Goal: Task Accomplishment & Management: Manage account settings

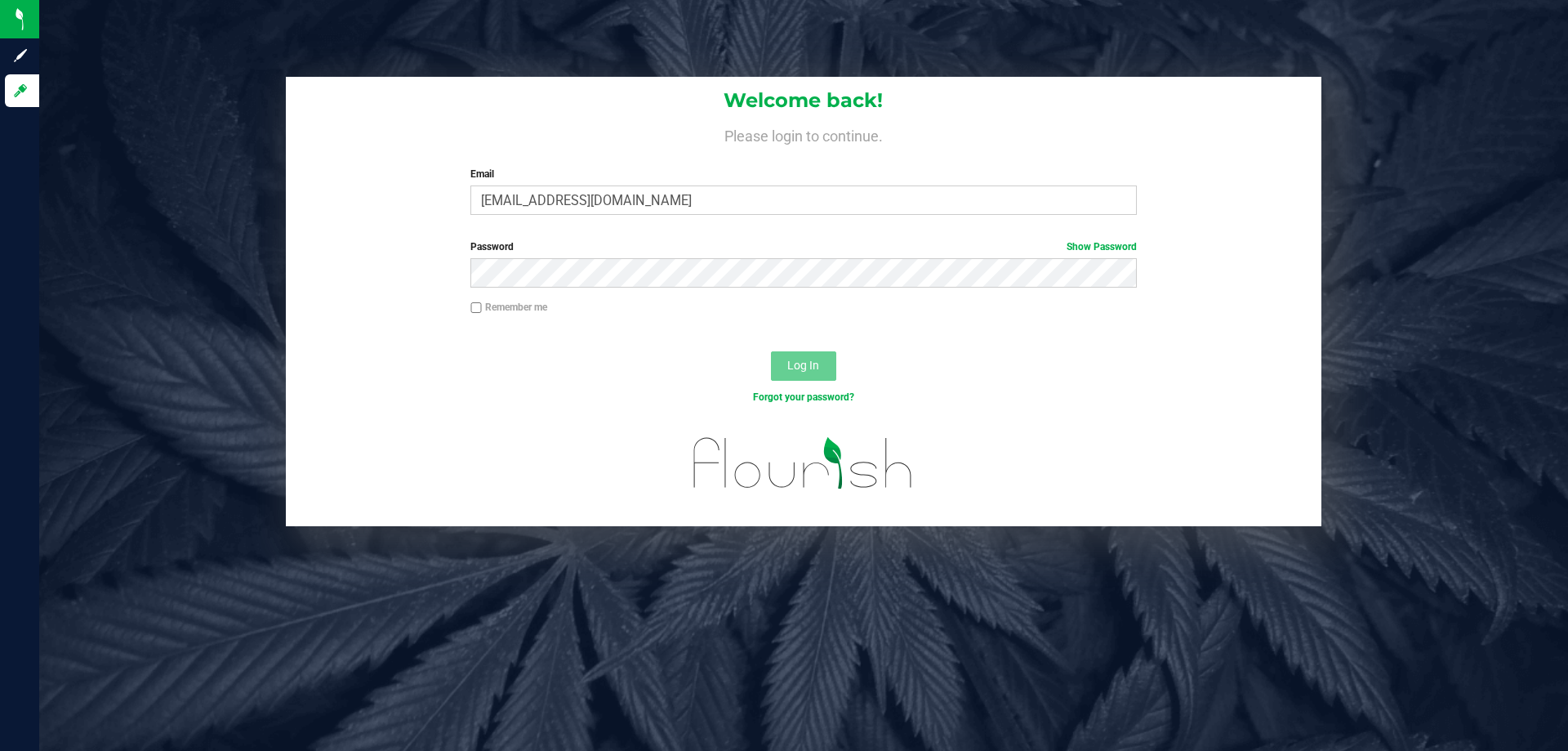
type input "[EMAIL_ADDRESS][DOMAIN_NAME]"
click at [771, 352] on button "Log In" at bounding box center [804, 366] width 66 height 29
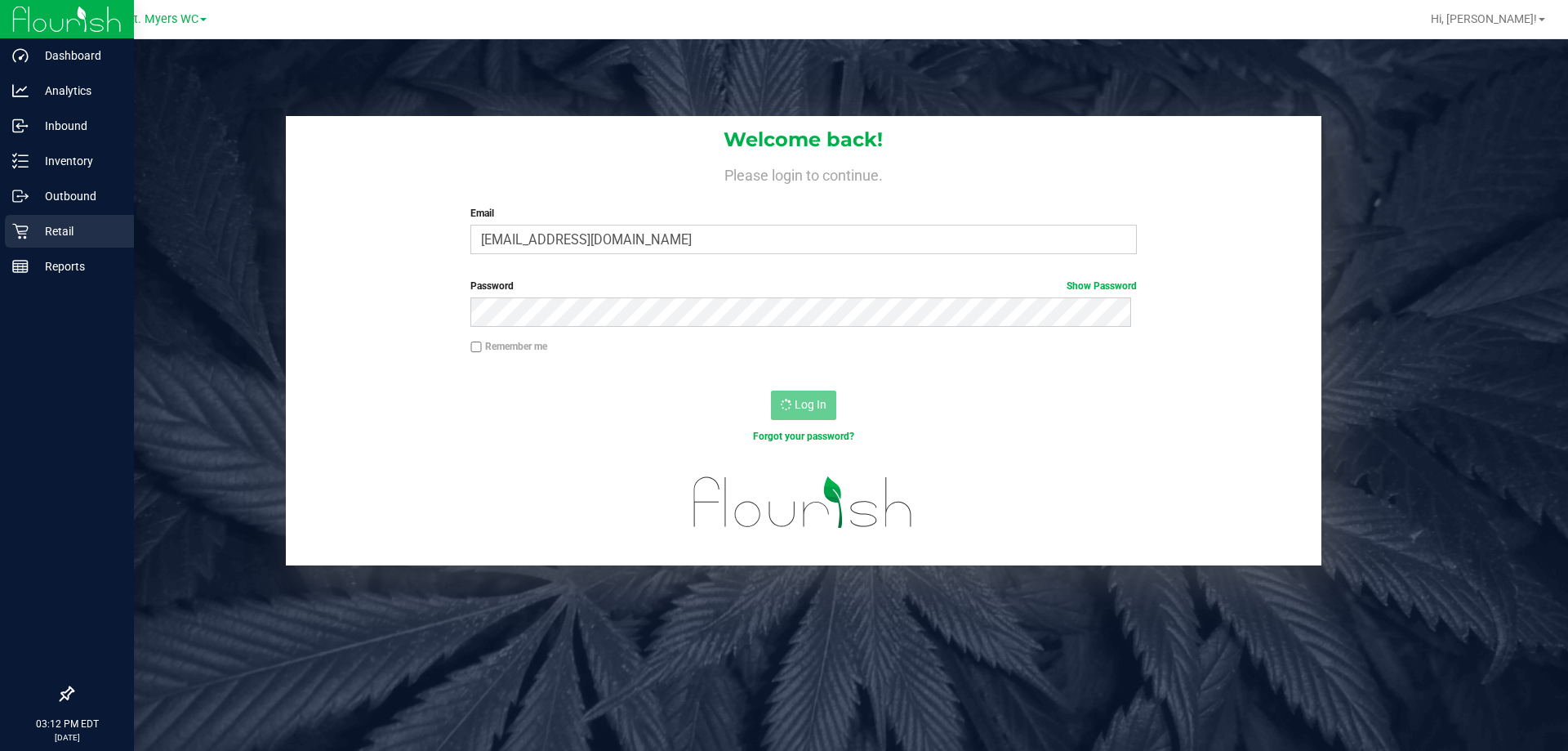
click at [65, 233] on p "Retail" at bounding box center [78, 231] width 98 height 20
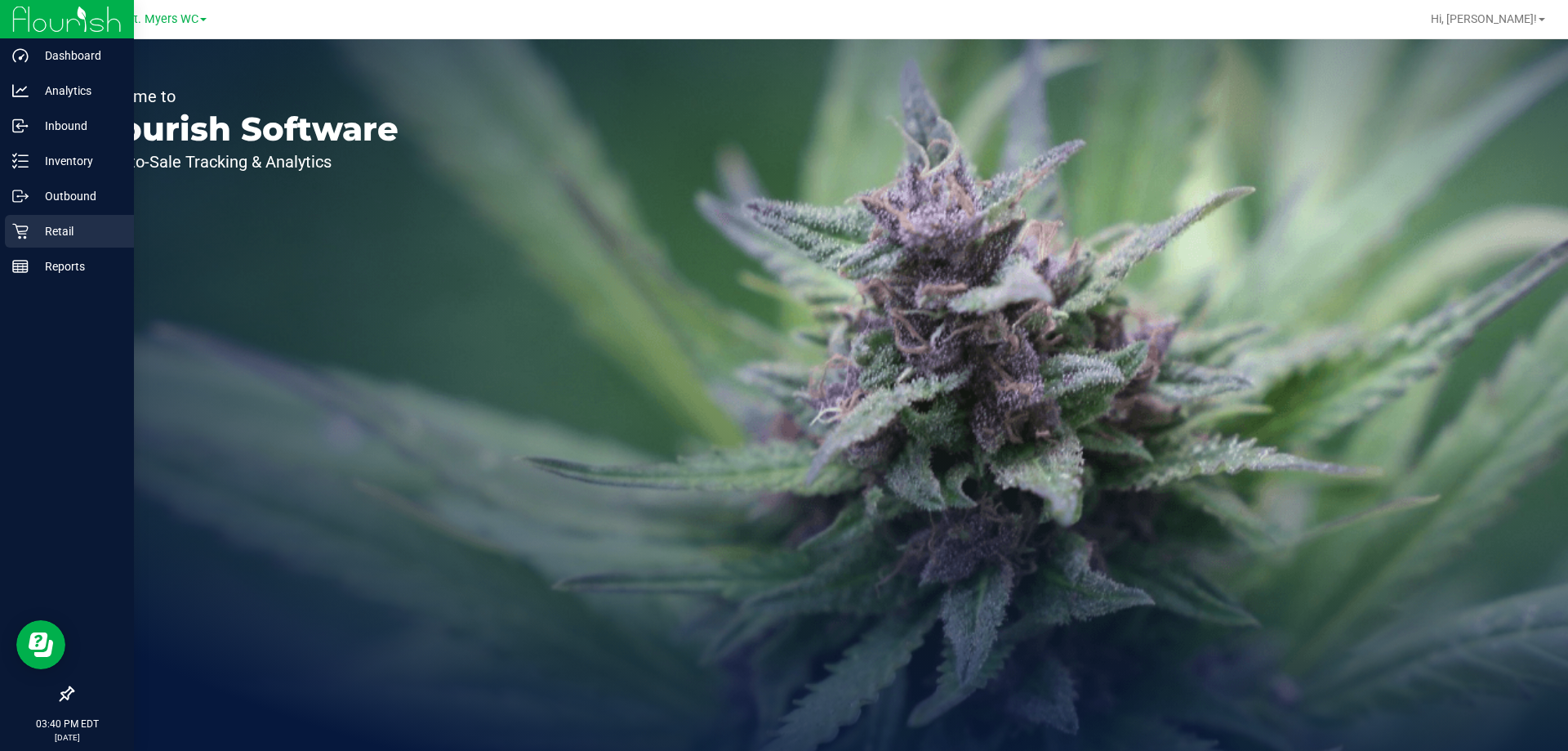
click at [35, 232] on p "Retail" at bounding box center [78, 231] width 98 height 20
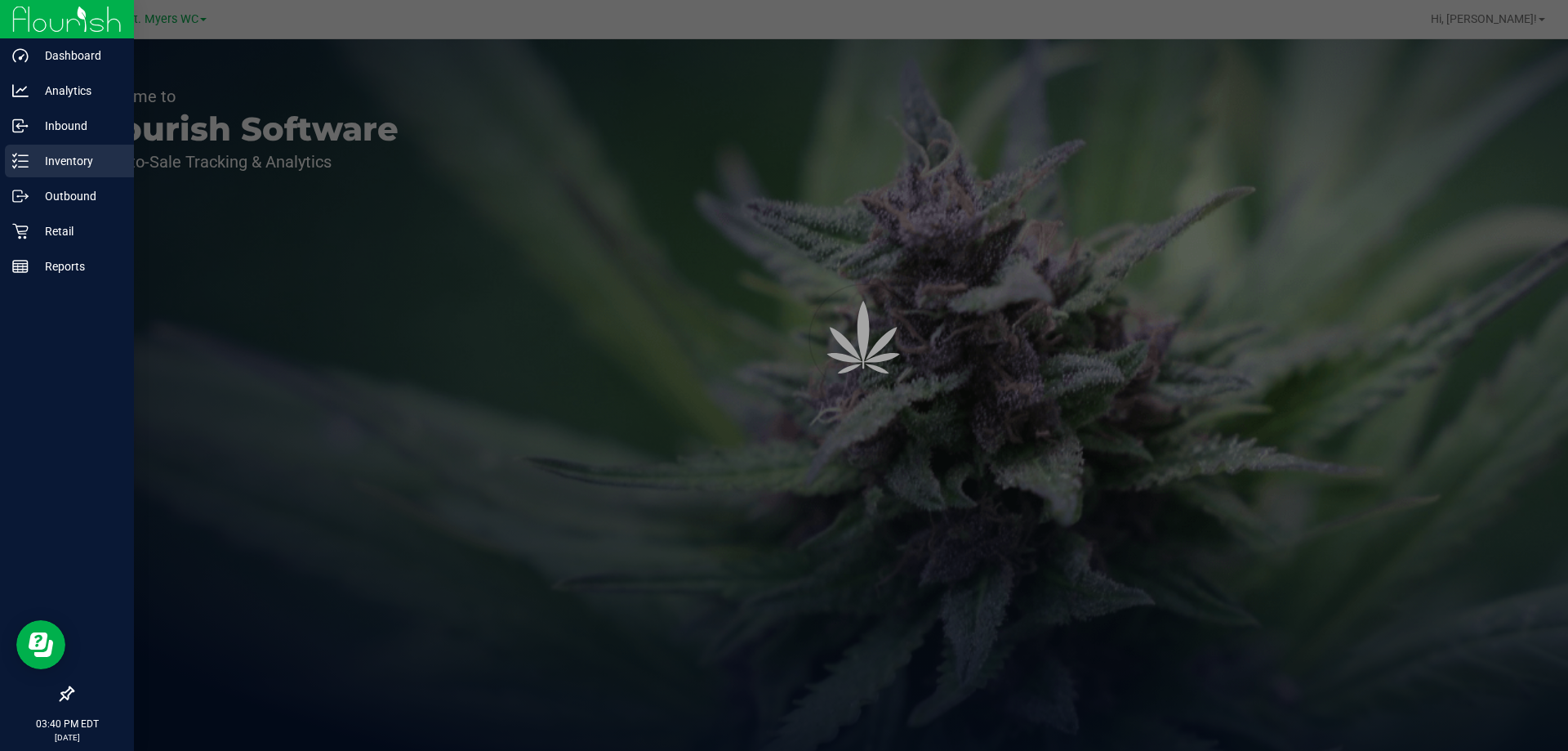
click at [83, 156] on p "Inventory" at bounding box center [78, 160] width 98 height 20
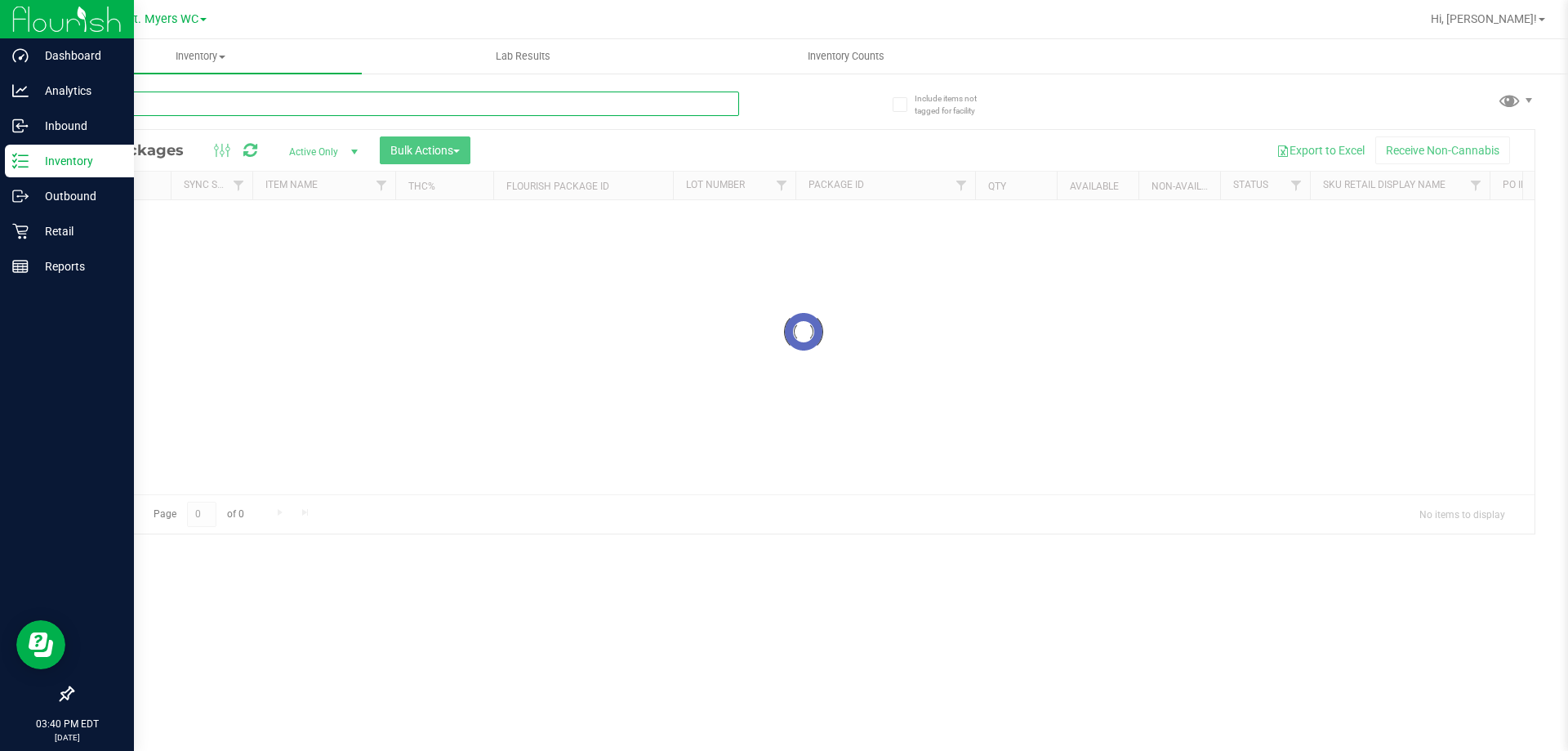
click at [316, 105] on input "text" at bounding box center [406, 104] width 667 height 24
paste input "SN250728DC1-0804"
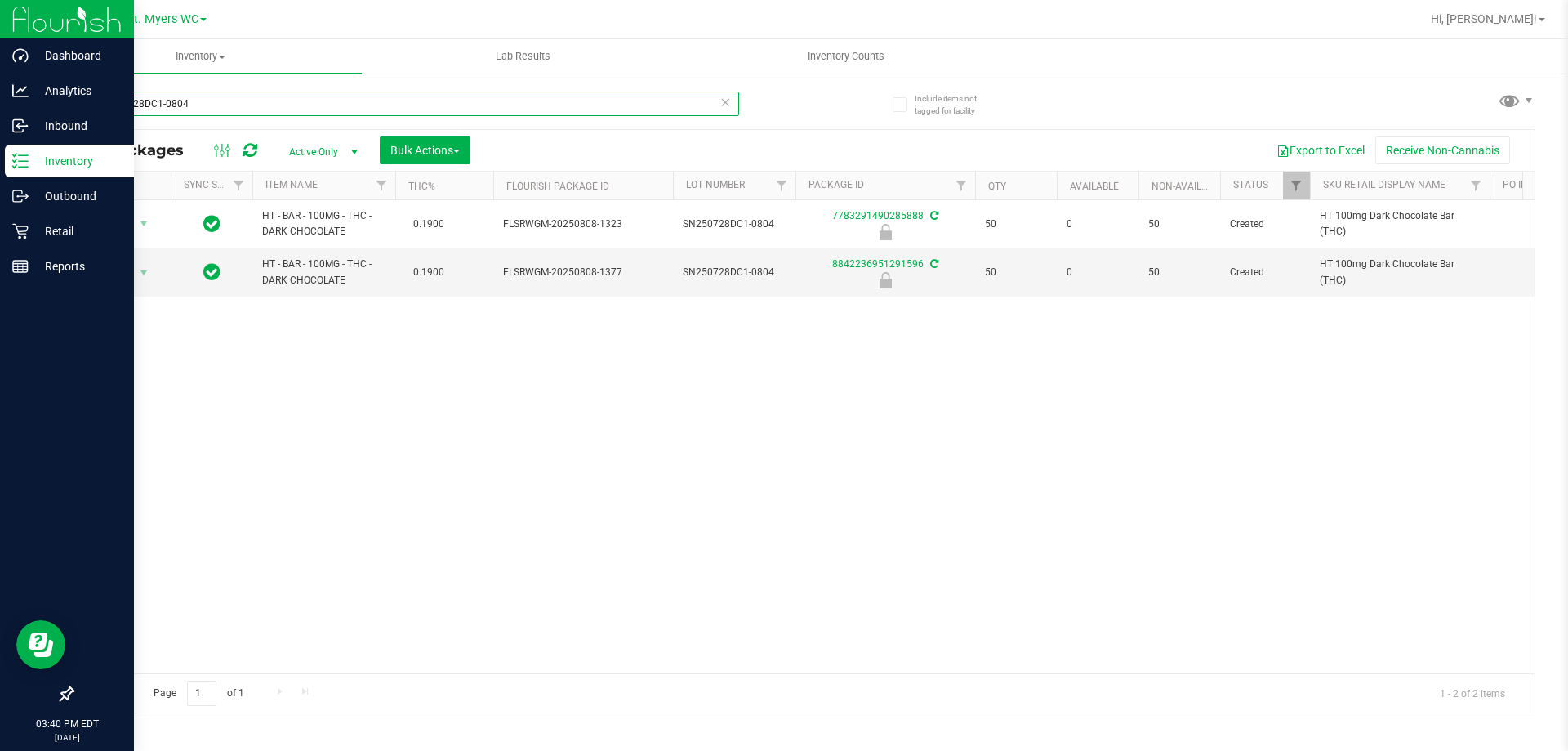
type input "SN250728DC1-0804"
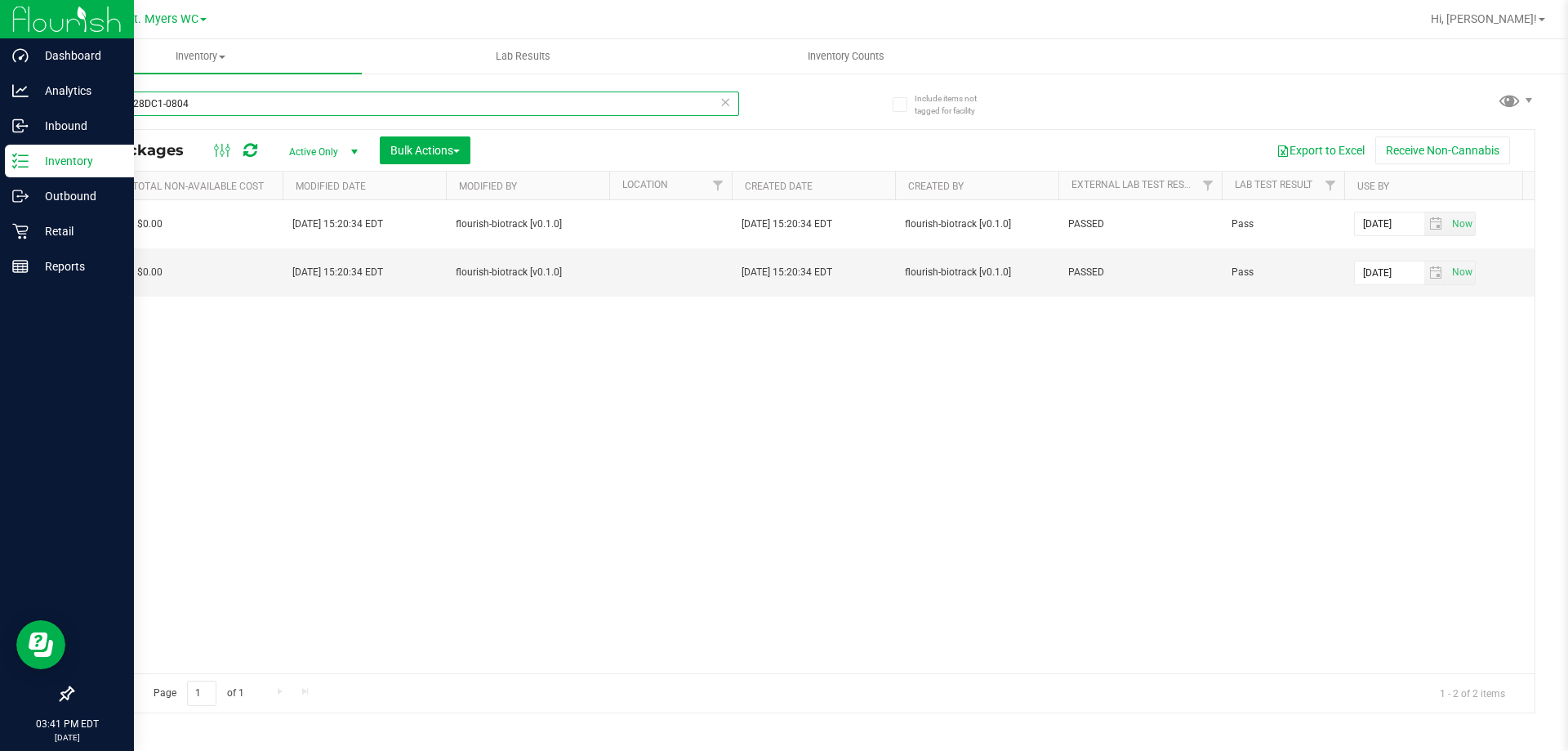
scroll to position [0, 2264]
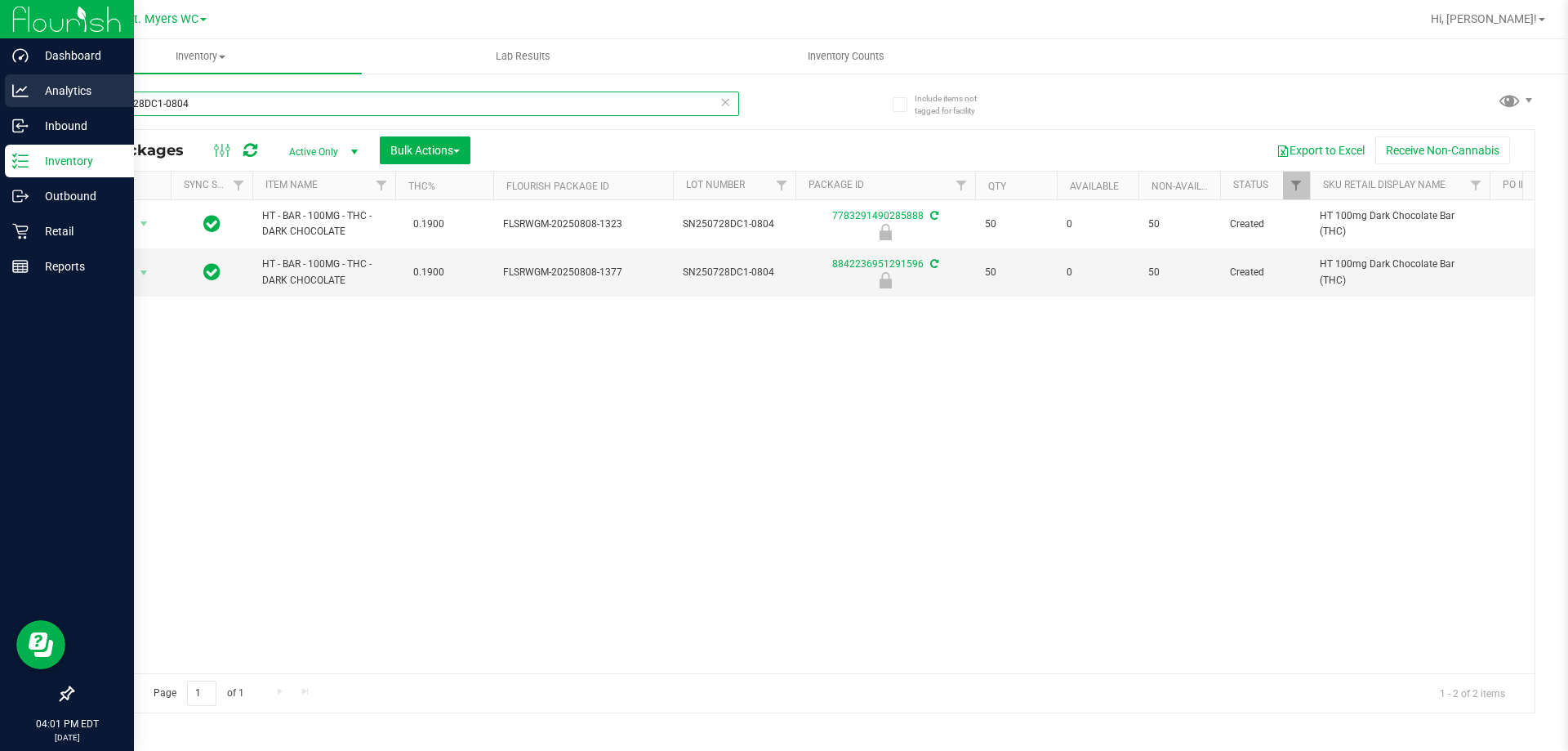
drag, startPoint x: 252, startPoint y: 91, endPoint x: 0, endPoint y: 90, distance: 252.0
click at [0, 90] on div "Dashboard Analytics Inbound Inventory Outbound Retail Reports 04:01 PM EDT [DAT…" at bounding box center [784, 375] width 1568 height 751
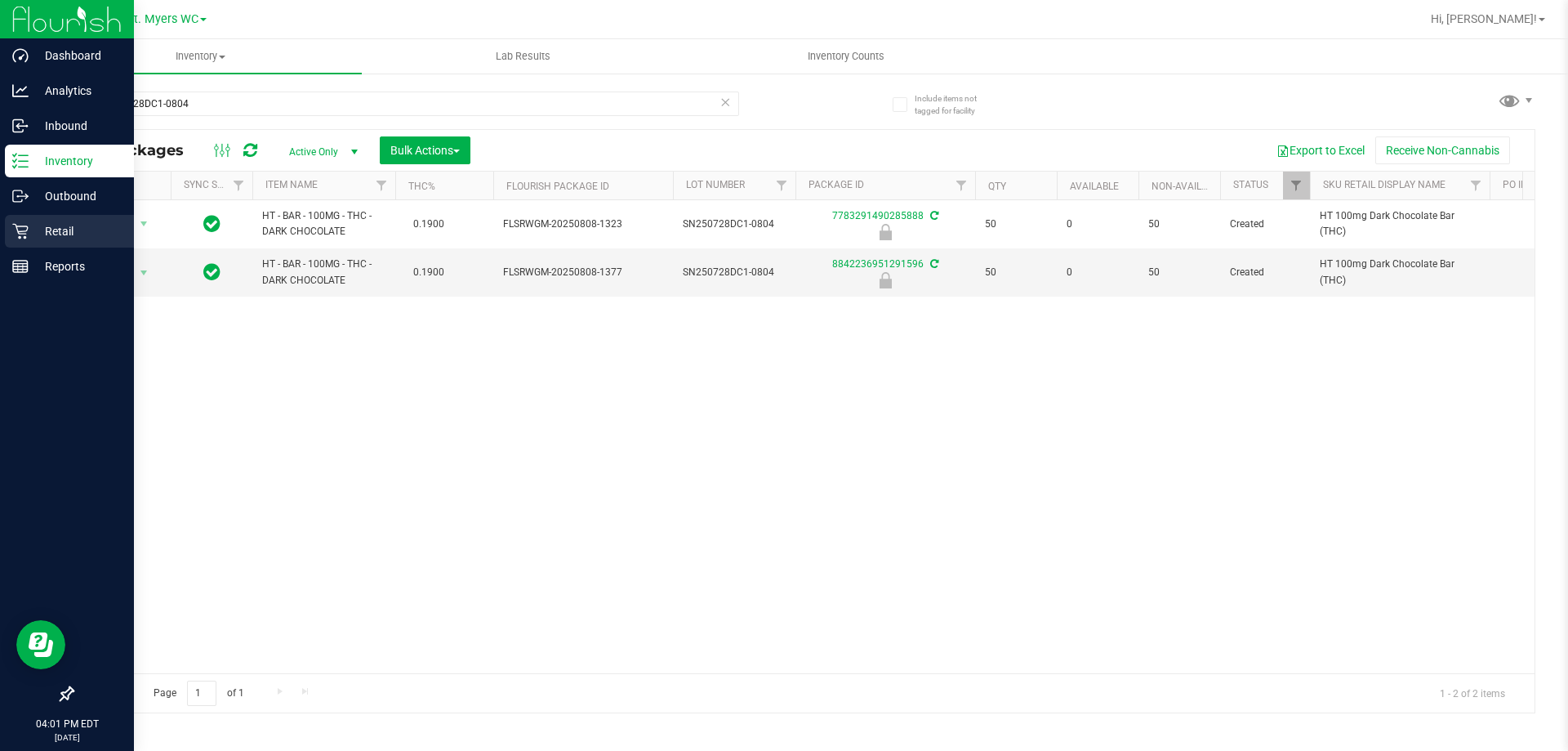
click at [24, 230] on icon at bounding box center [20, 231] width 16 height 16
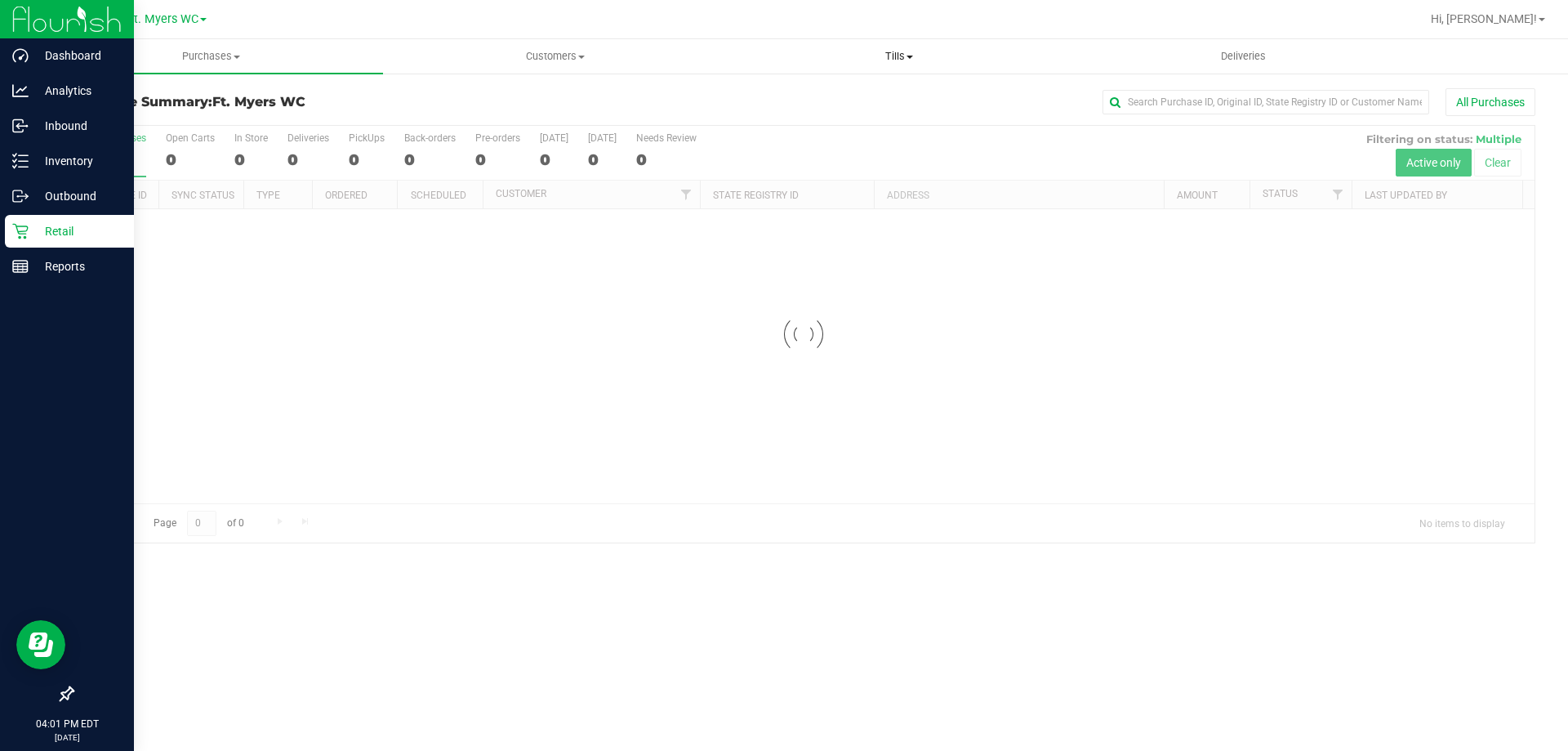
click at [900, 62] on span "Tills" at bounding box center [899, 56] width 342 height 15
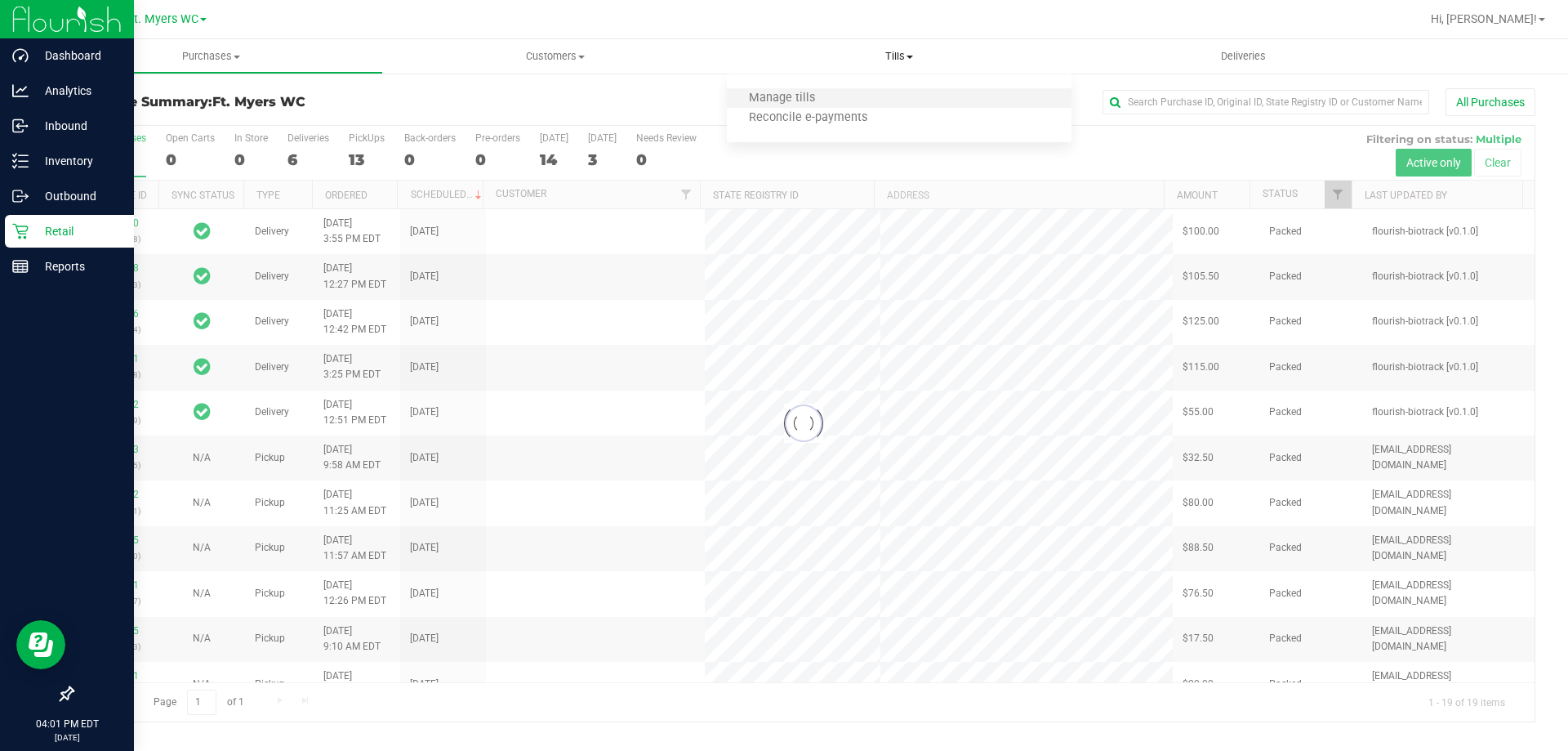
click at [867, 95] on li "Manage tills" at bounding box center [899, 98] width 344 height 20
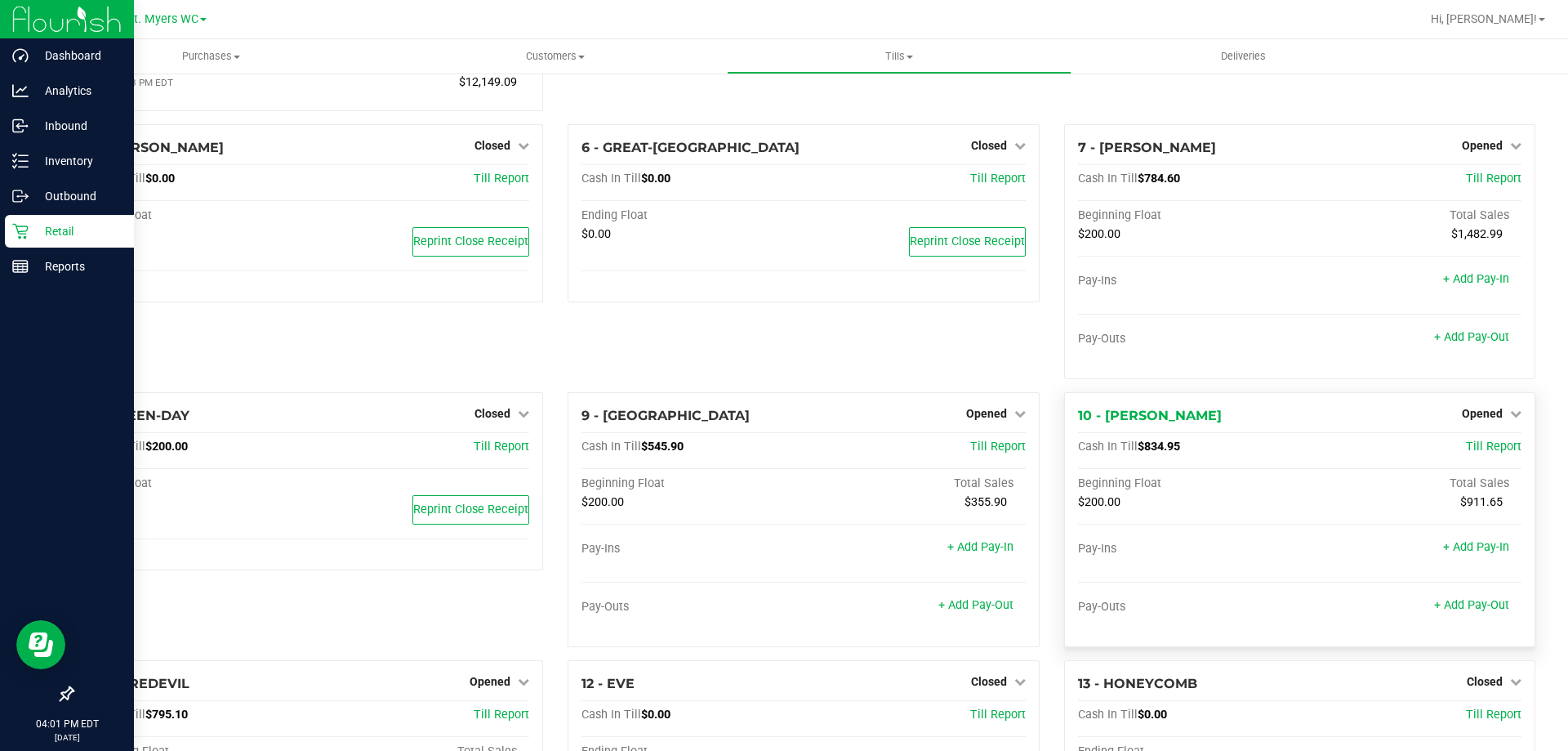
scroll to position [215, 0]
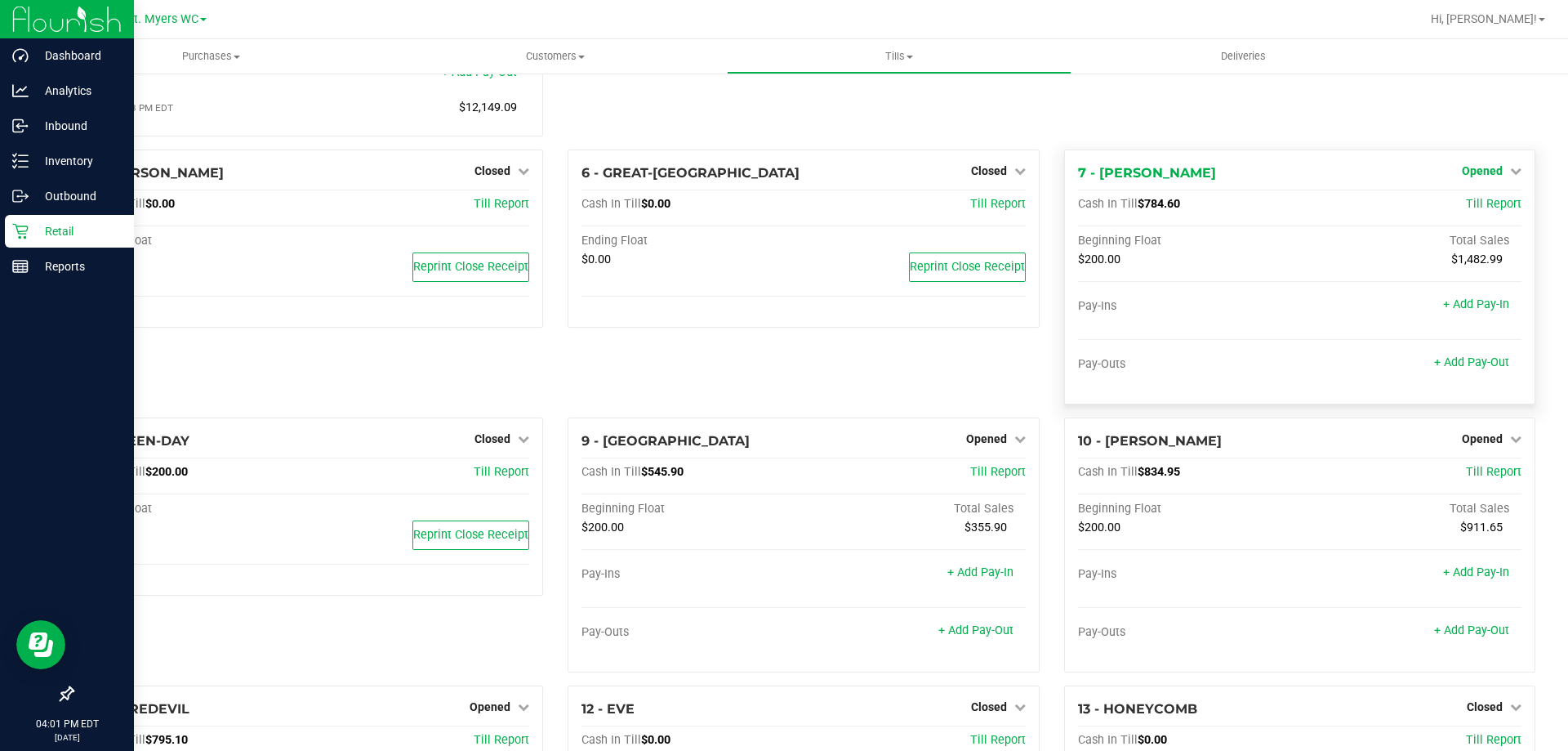
click at [1474, 175] on span "Opened" at bounding box center [1483, 171] width 41 height 13
click at [1462, 203] on link "Close Till" at bounding box center [1484, 204] width 44 height 13
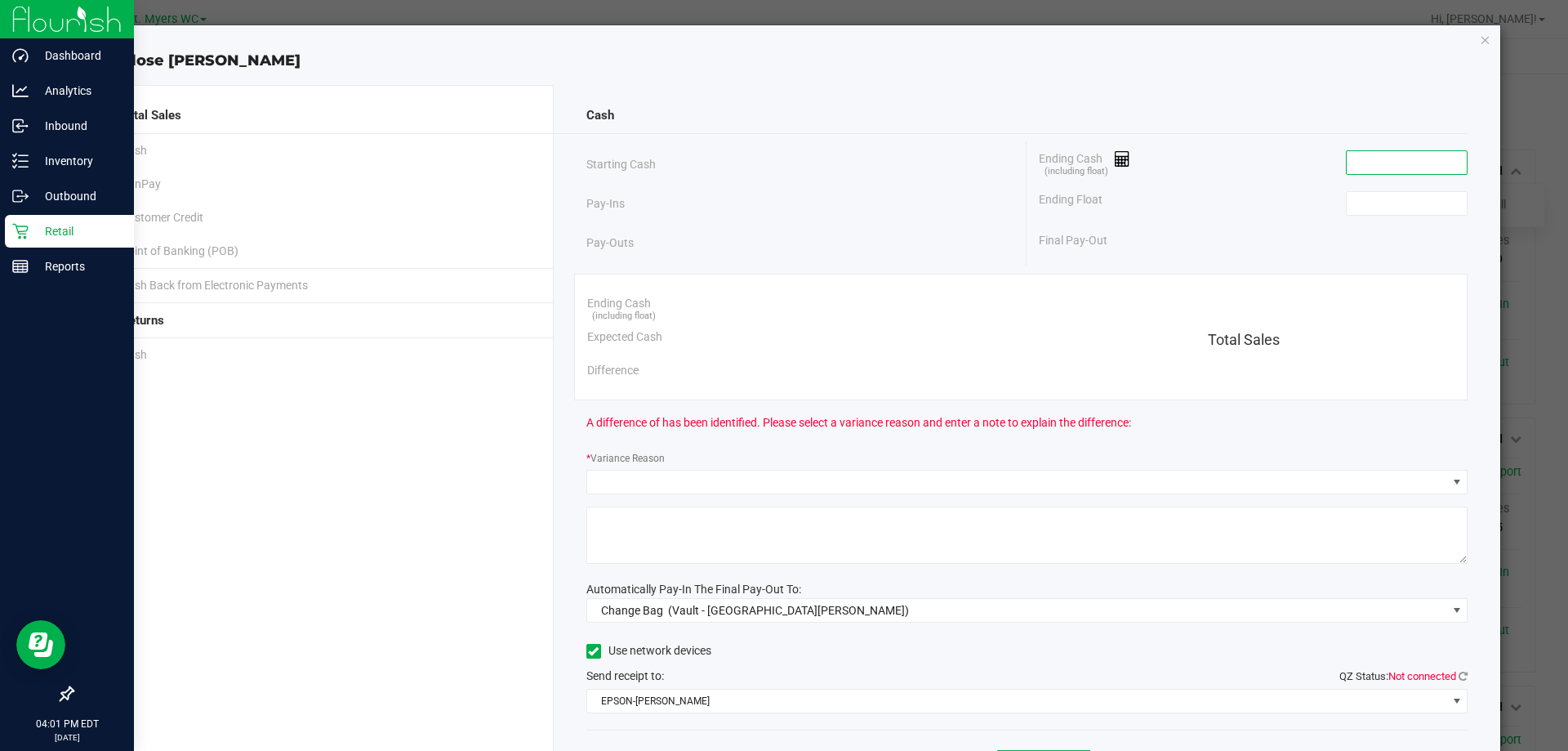
click at [1397, 163] on input at bounding box center [1407, 162] width 120 height 23
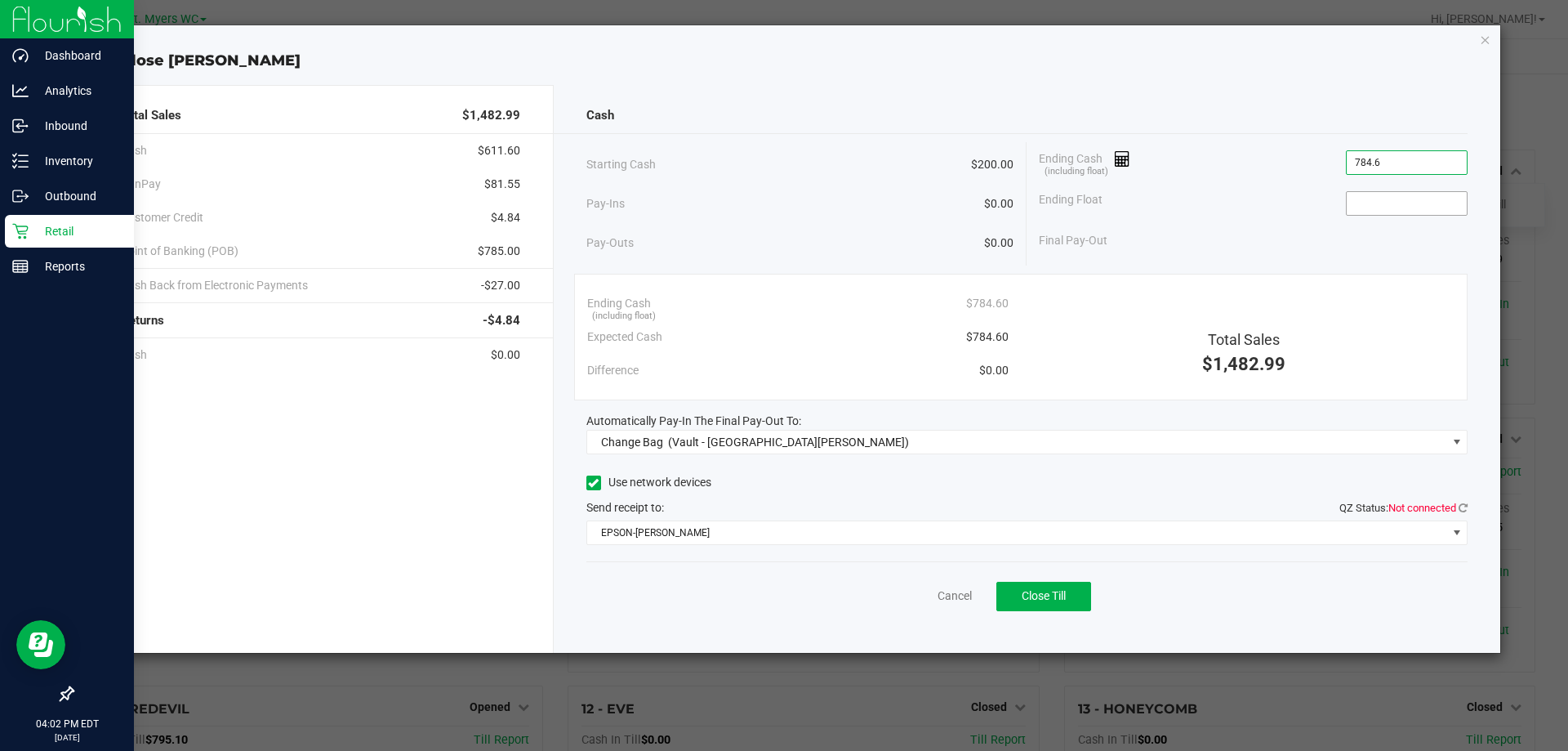
type input "$784.60"
click at [1383, 203] on input at bounding box center [1407, 203] width 120 height 23
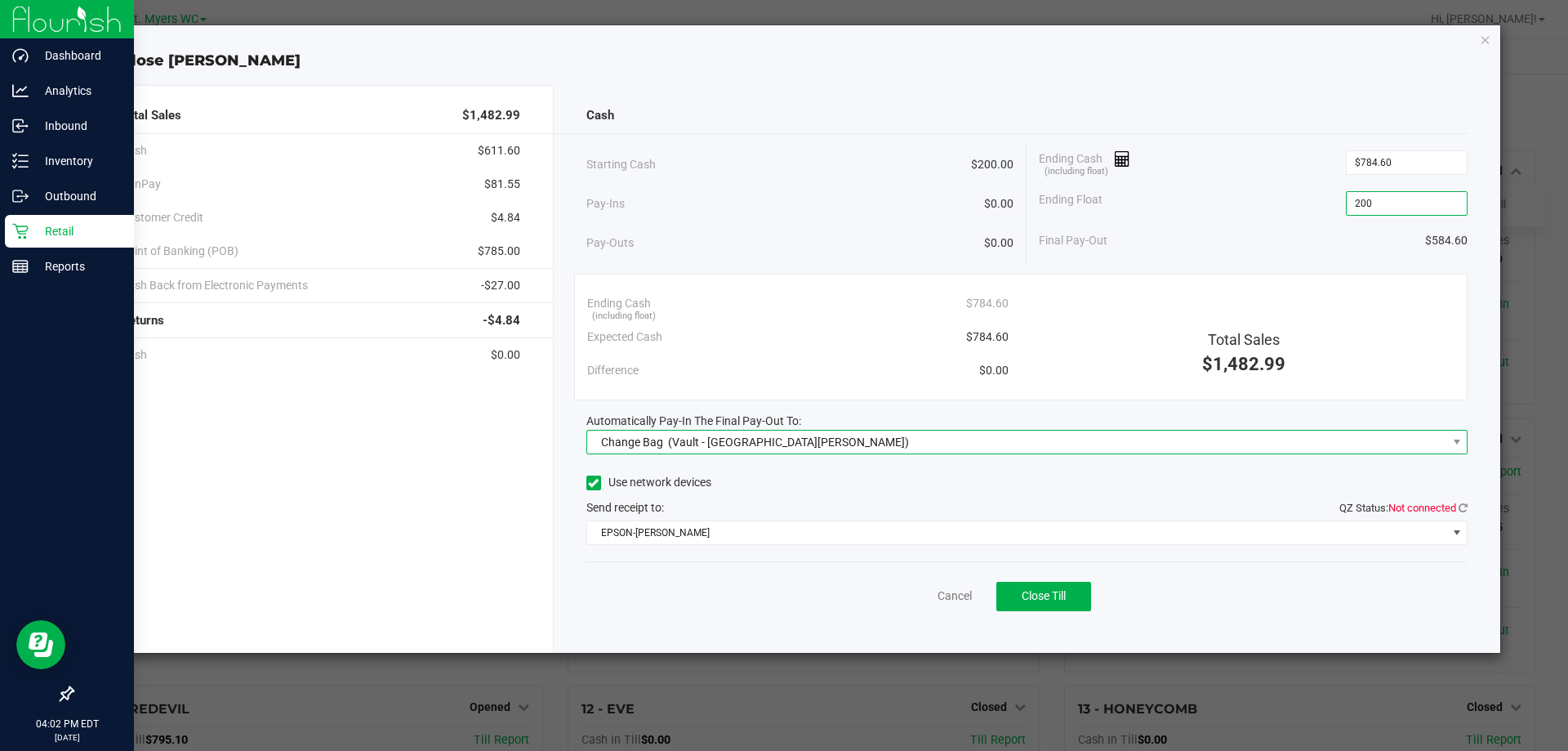
type input "$200.00"
click at [843, 449] on span "Change Bag (Vault - [GEOGRAPHIC_DATA][PERSON_NAME])" at bounding box center [1018, 442] width 860 height 23
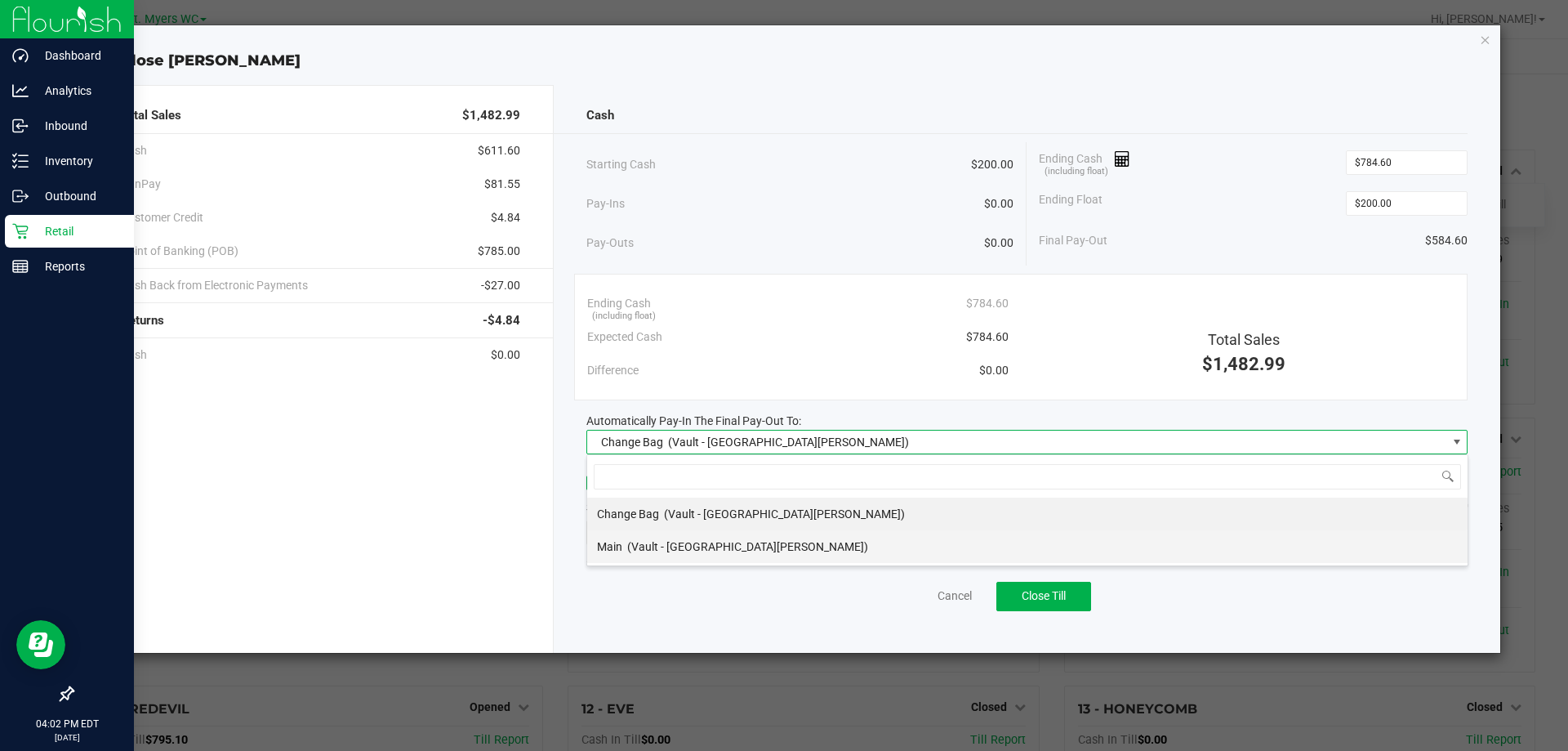
scroll to position [24, 881]
click at [739, 539] on li "Main (Vault - [GEOGRAPHIC_DATA][PERSON_NAME])" at bounding box center [1028, 547] width 881 height 33
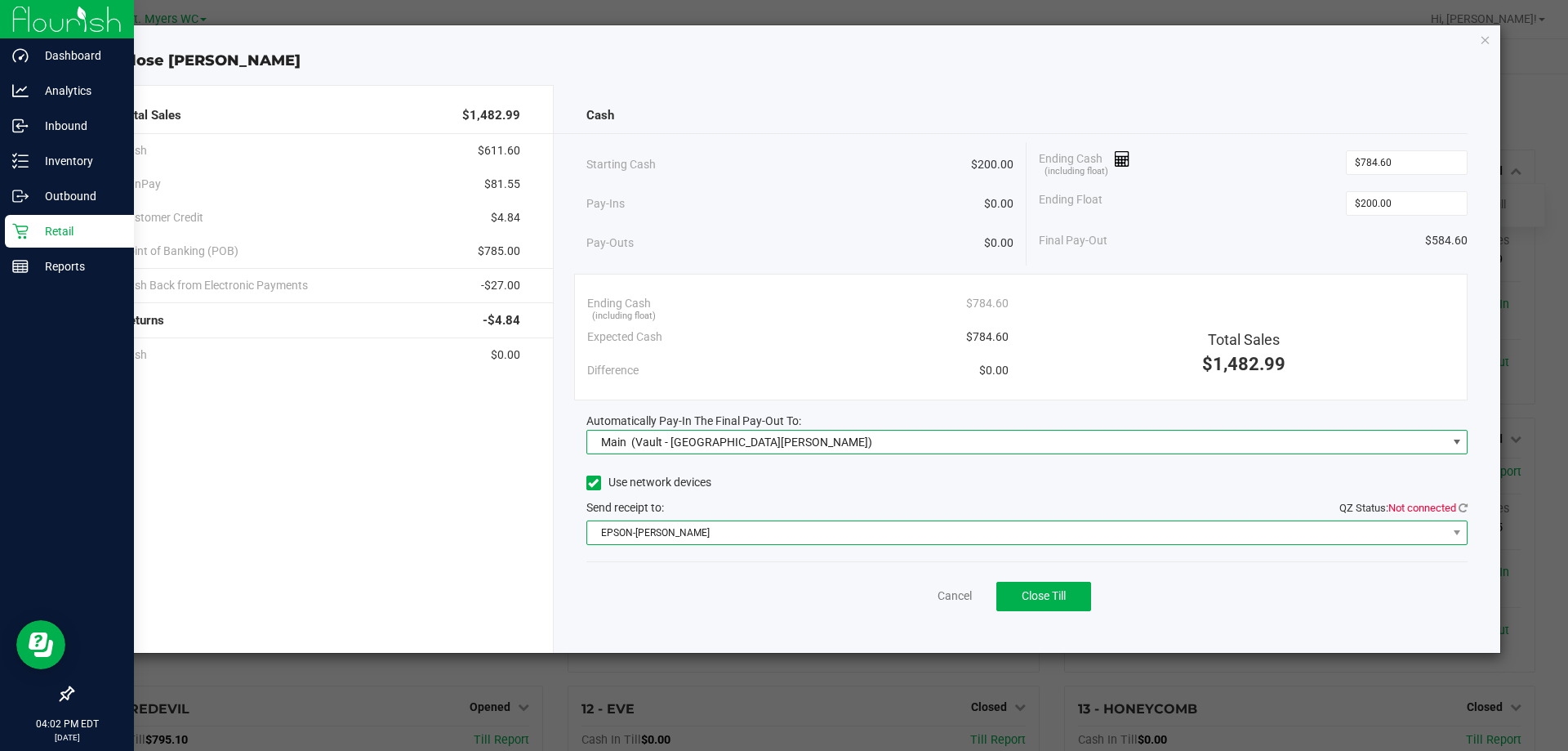
click at [746, 527] on span "EPSON-[PERSON_NAME]" at bounding box center [1018, 533] width 860 height 23
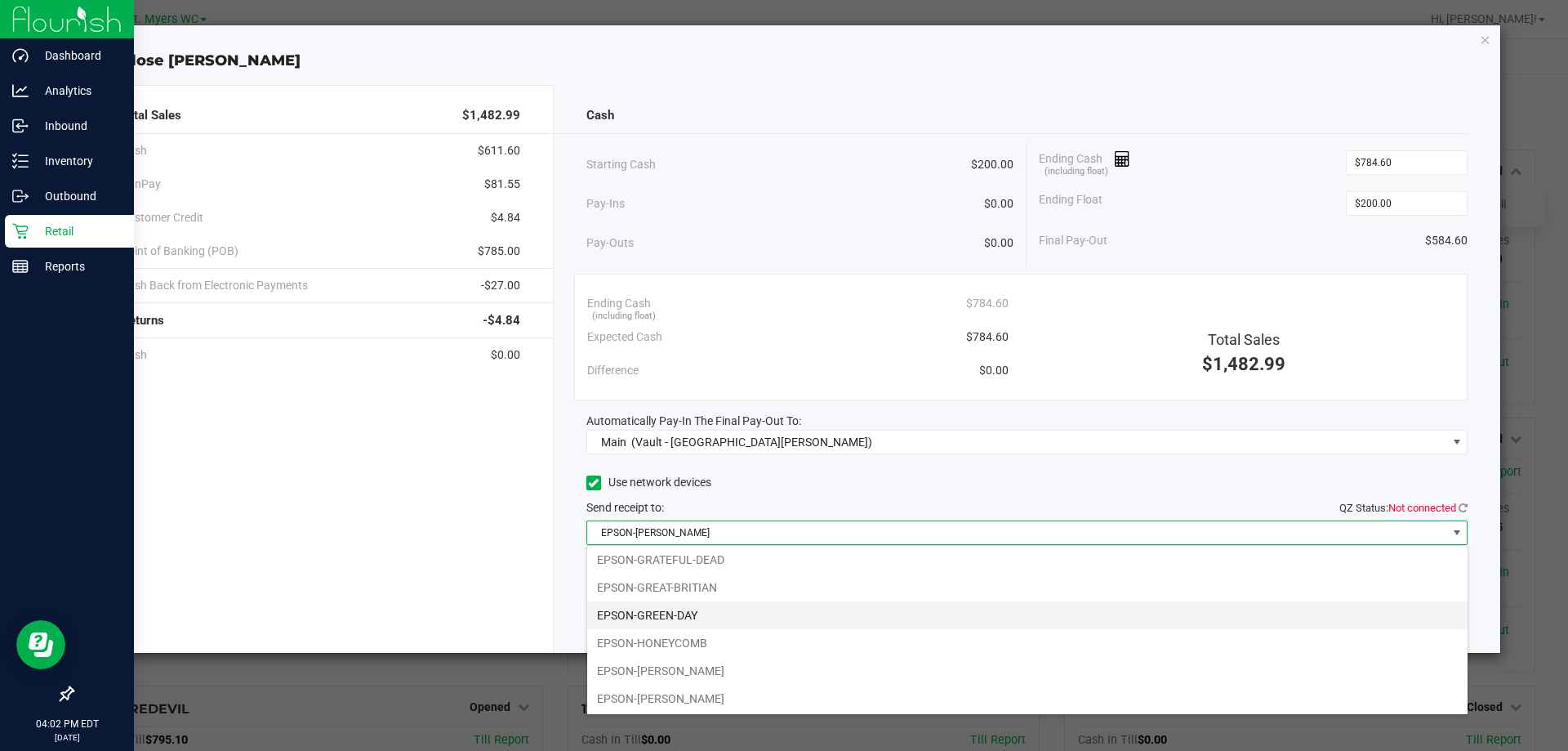
scroll to position [114, 0]
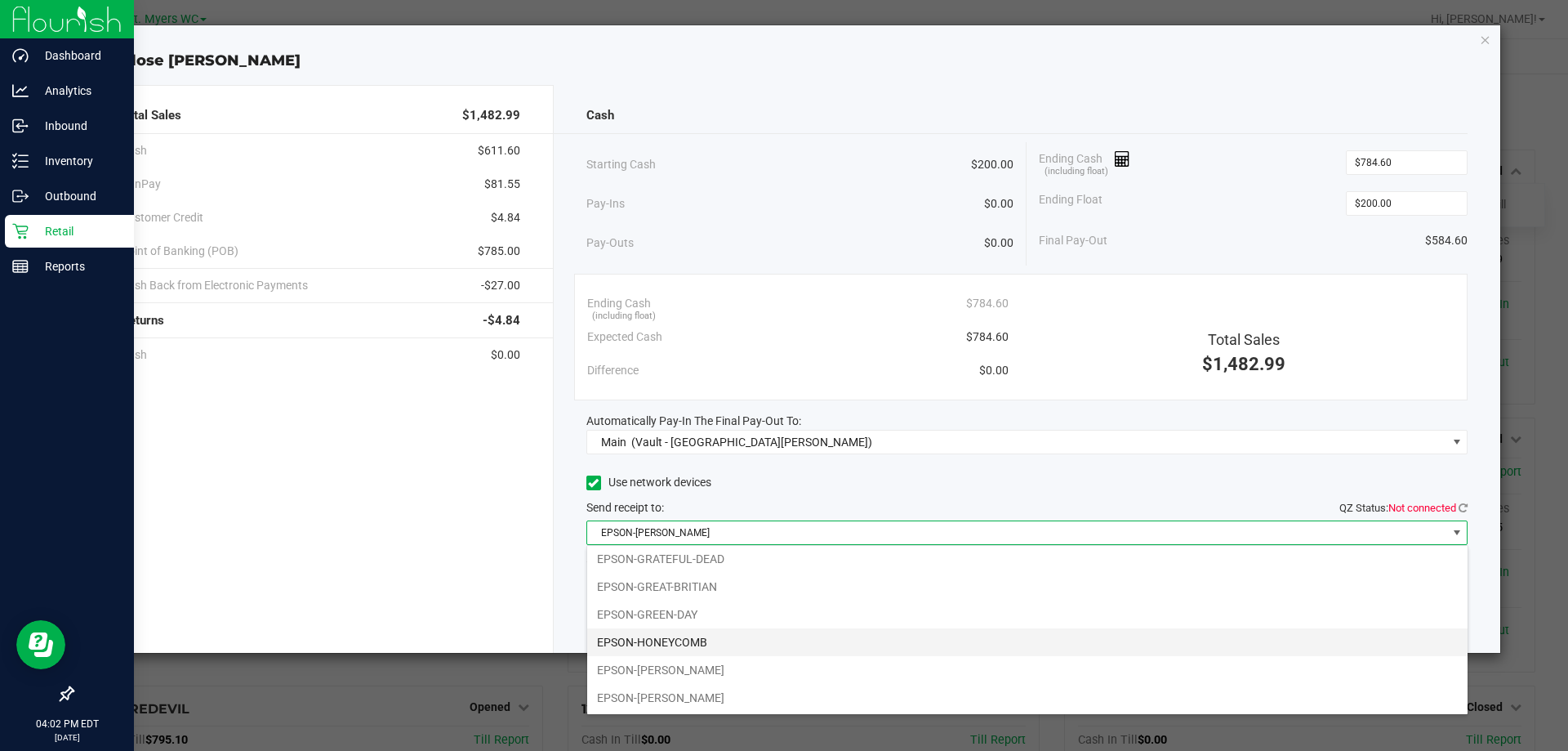
click at [690, 637] on li "EPSON-HONEYCOMB" at bounding box center [1028, 642] width 881 height 28
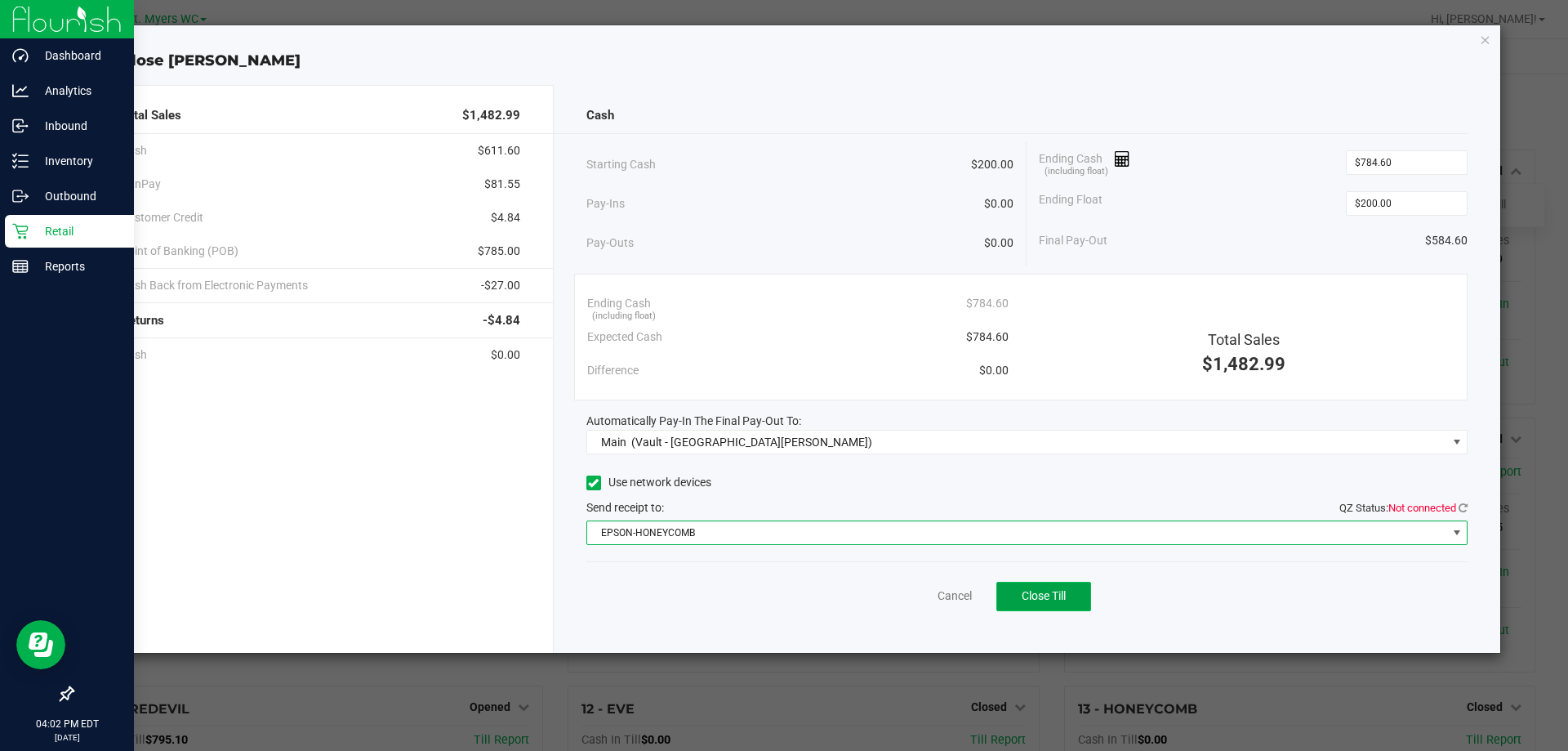
click at [1069, 583] on button "Close Till" at bounding box center [1043, 596] width 95 height 29
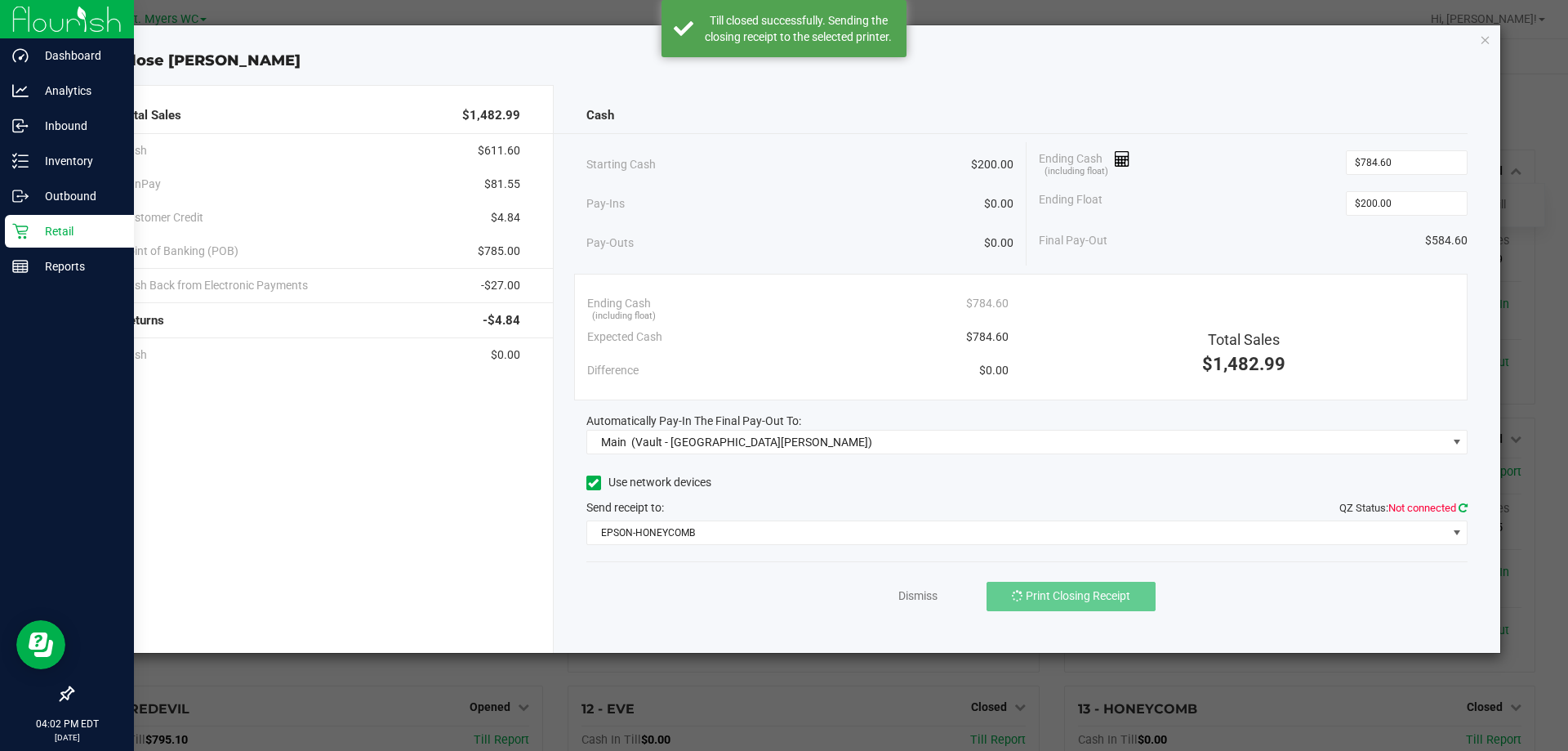
click at [1462, 508] on icon at bounding box center [1464, 507] width 9 height 10
click at [910, 598] on link "Dismiss" at bounding box center [919, 596] width 39 height 17
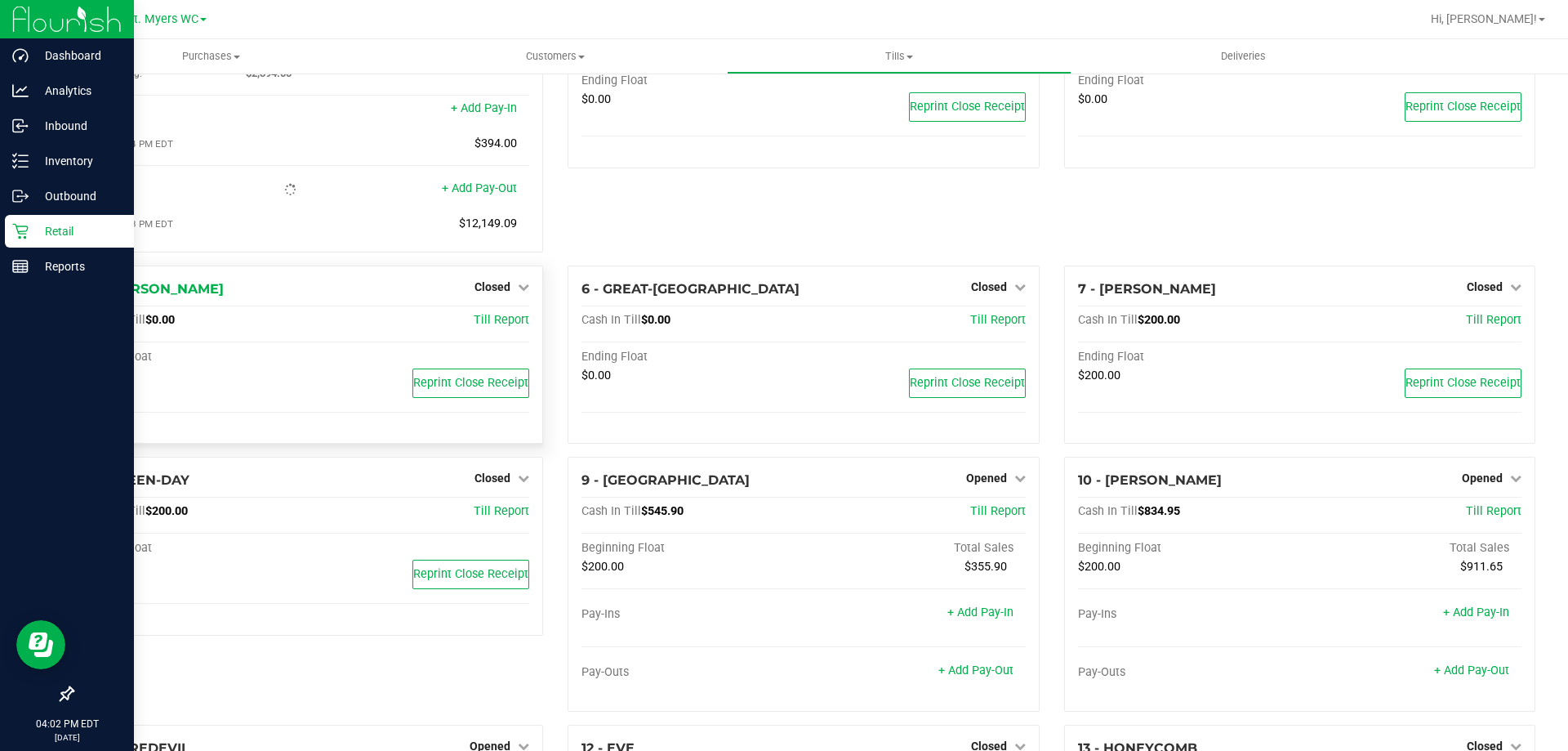
scroll to position [0, 0]
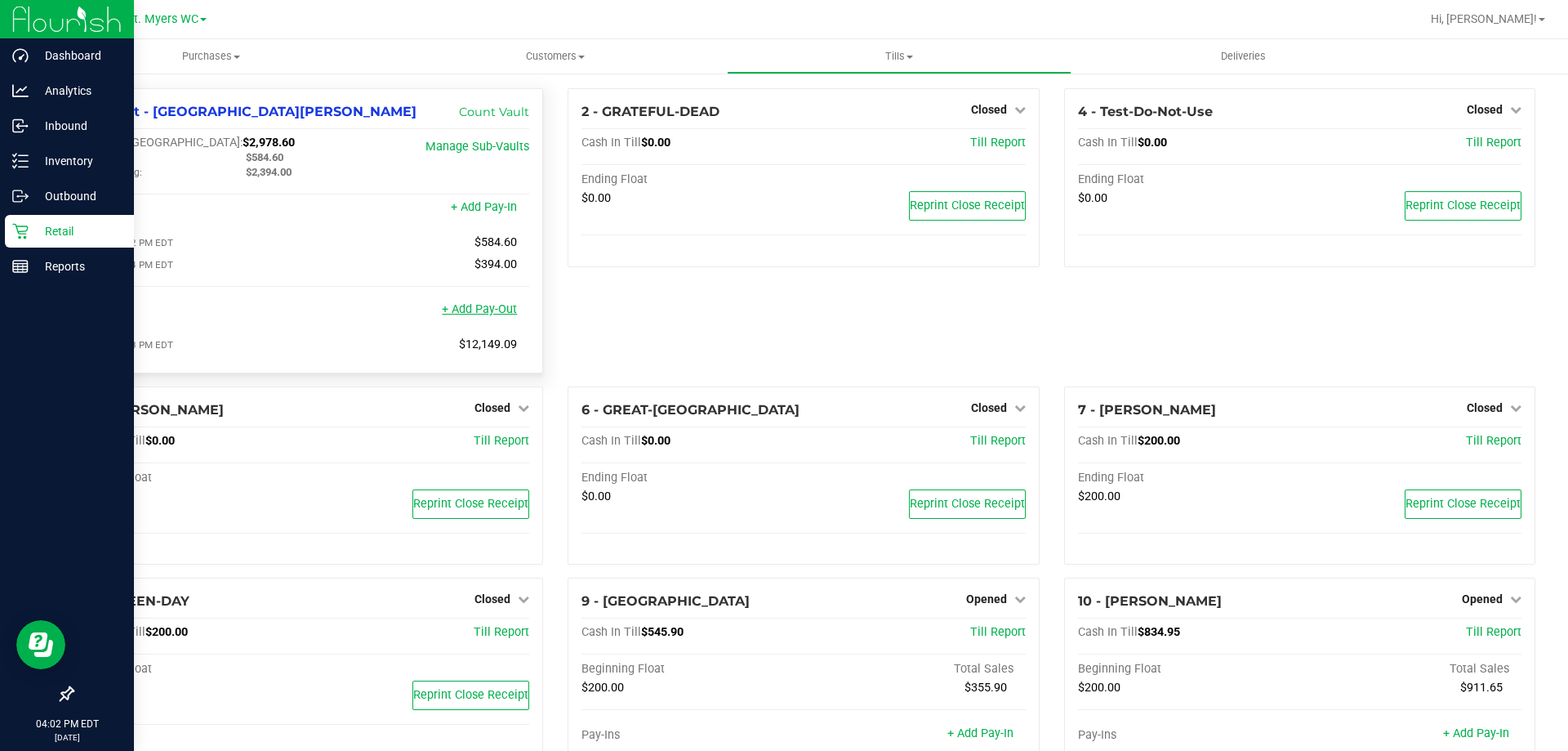
click at [482, 312] on link "+ Add Pay-Out" at bounding box center [480, 308] width 75 height 14
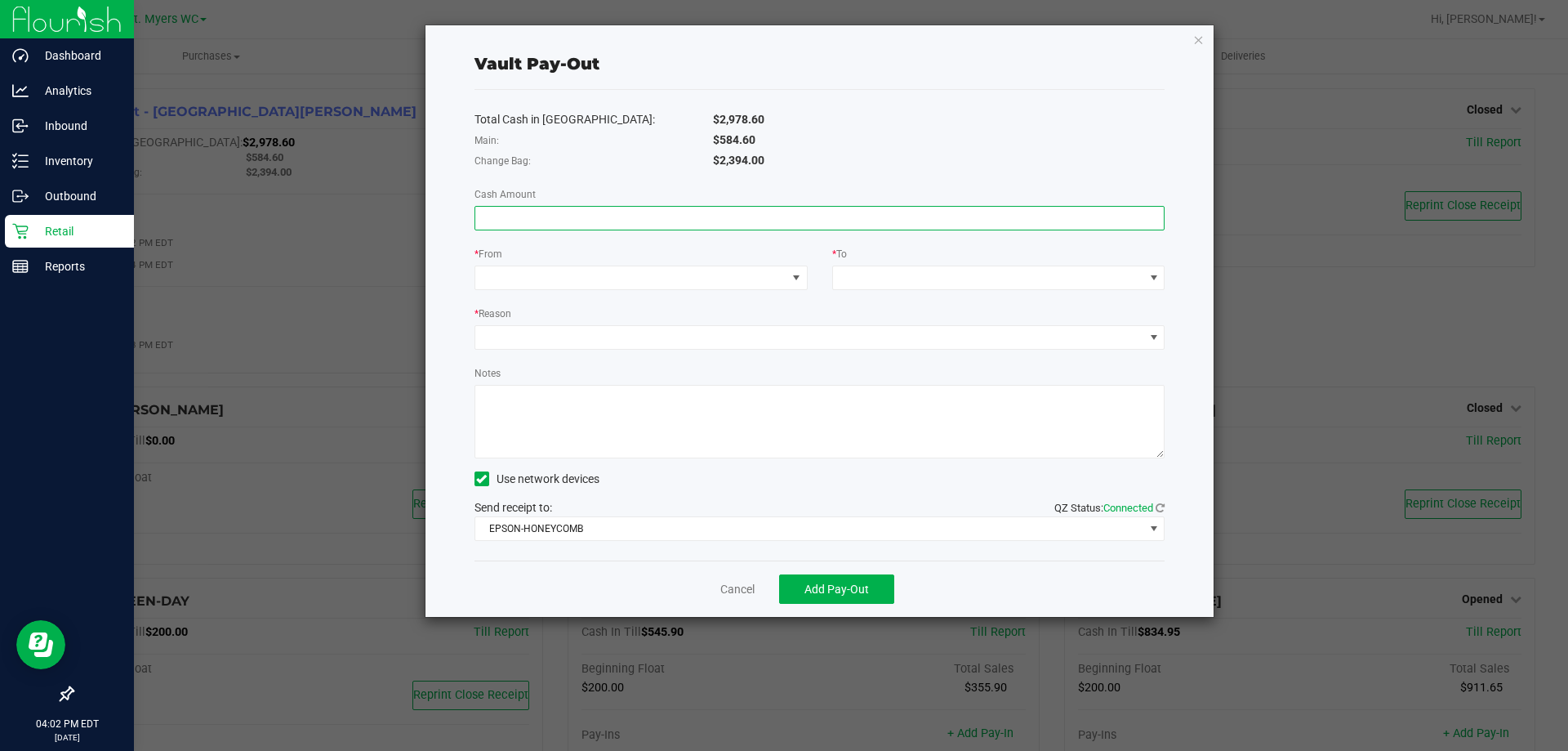
click at [562, 217] on input at bounding box center [820, 218] width 690 height 23
click at [552, 274] on span at bounding box center [631, 278] width 311 height 23
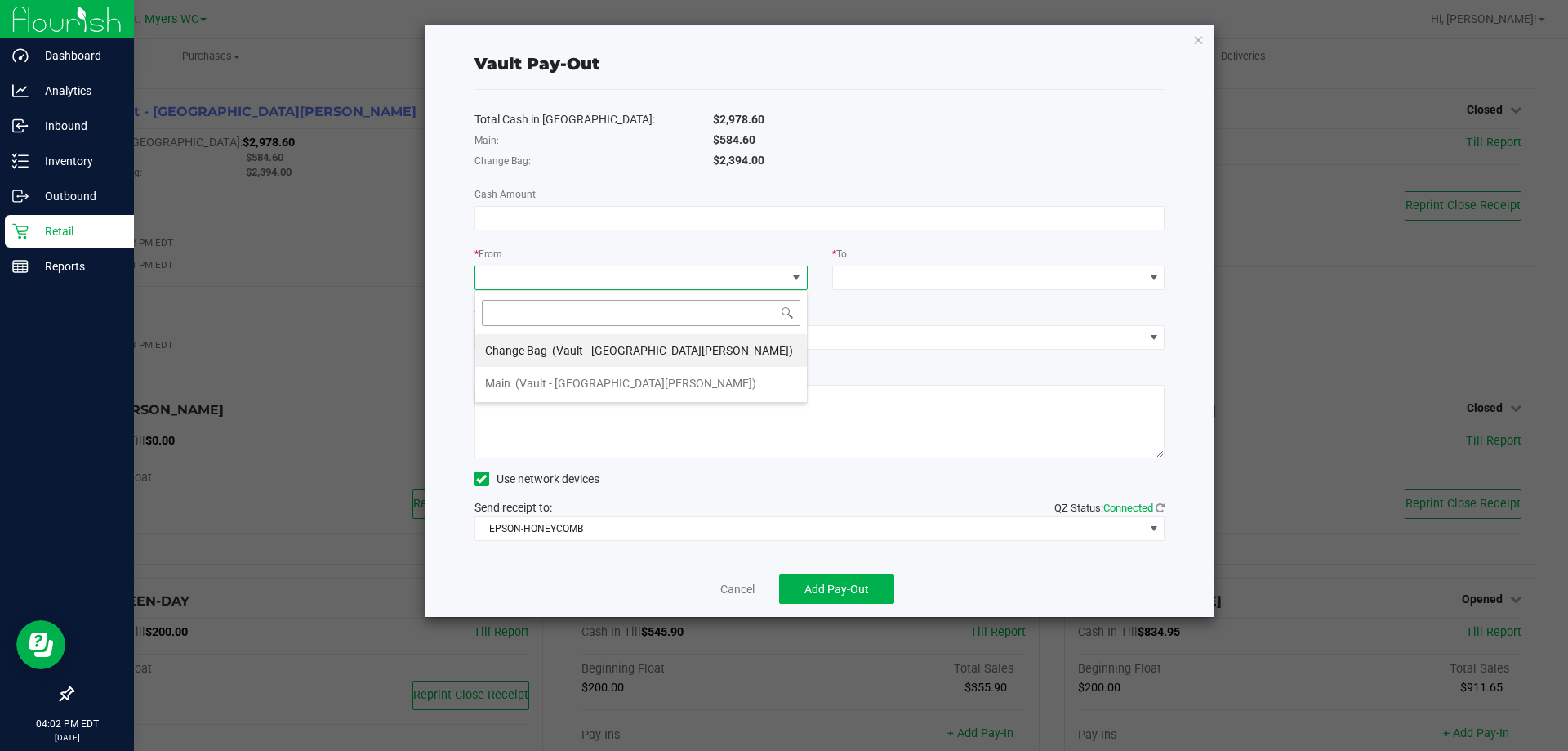
scroll to position [24, 334]
drag, startPoint x: 550, startPoint y: 347, endPoint x: 704, endPoint y: 334, distance: 154.5
click at [555, 348] on div "Change Bag (Vault - [GEOGRAPHIC_DATA][PERSON_NAME])" at bounding box center [639, 350] width 308 height 29
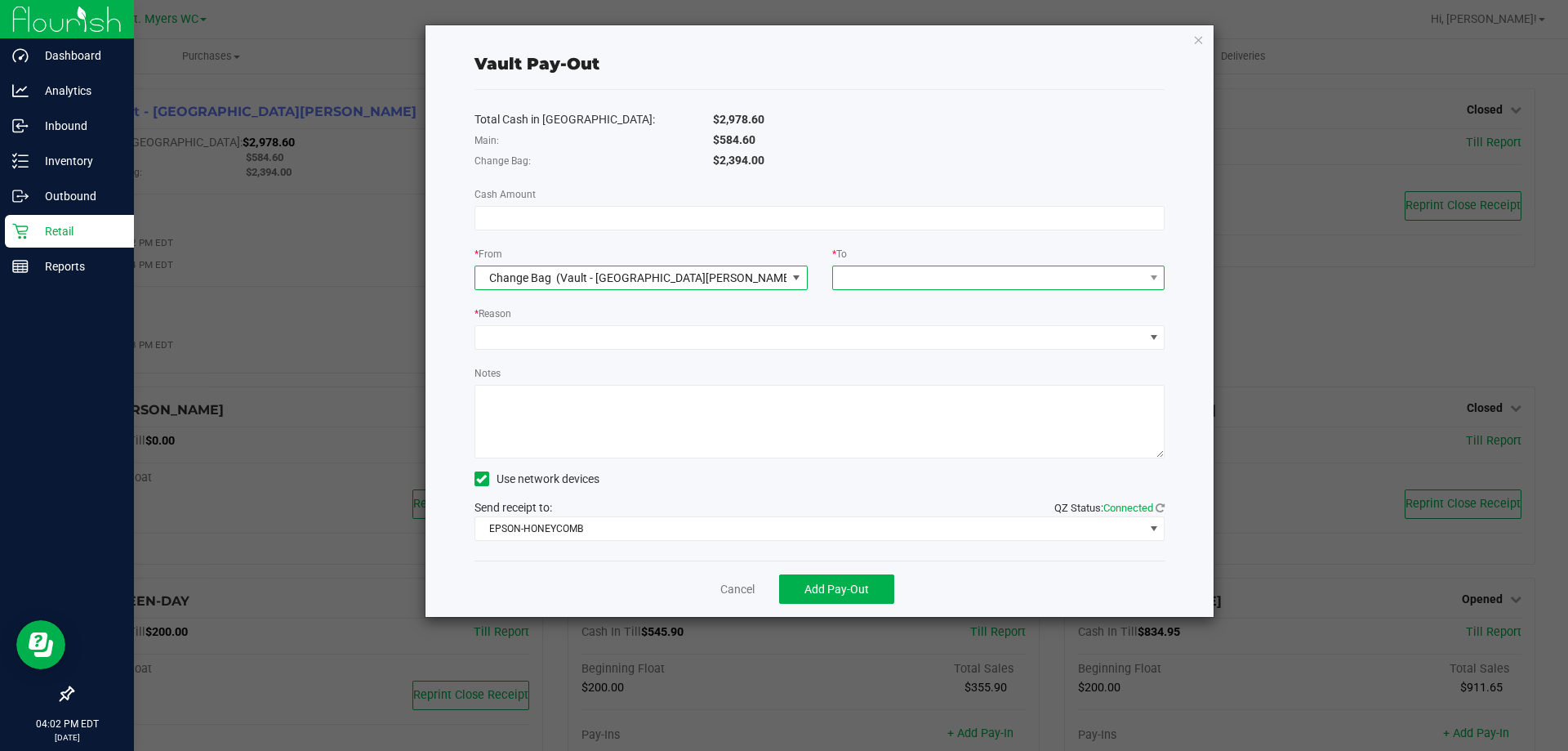
drag, startPoint x: 874, startPoint y: 267, endPoint x: 874, endPoint y: 280, distance: 13.0
click at [874, 279] on span at bounding box center [989, 278] width 311 height 23
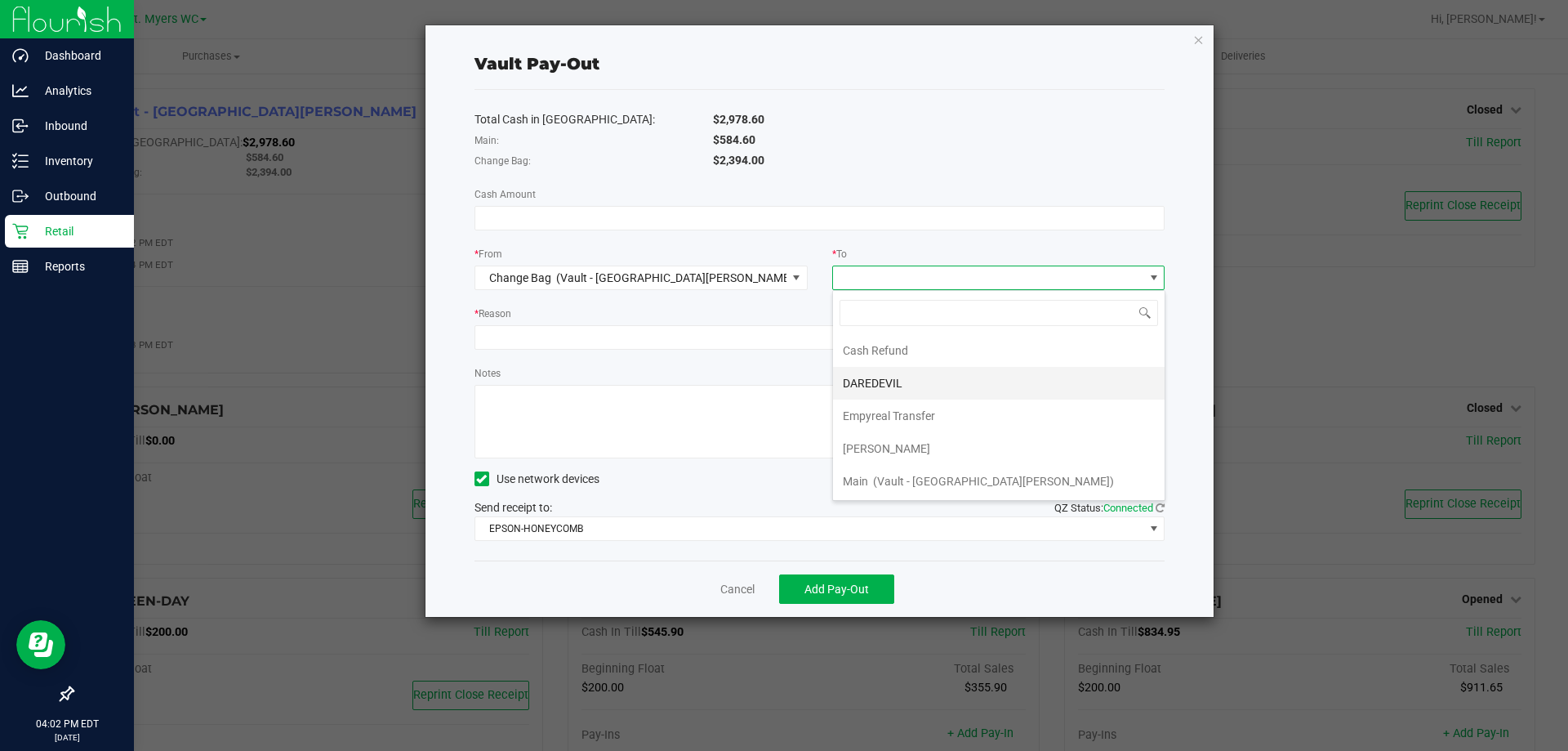
scroll to position [66, 0]
click at [888, 453] on span "(Vault - [GEOGRAPHIC_DATA][PERSON_NAME])" at bounding box center [993, 449] width 241 height 13
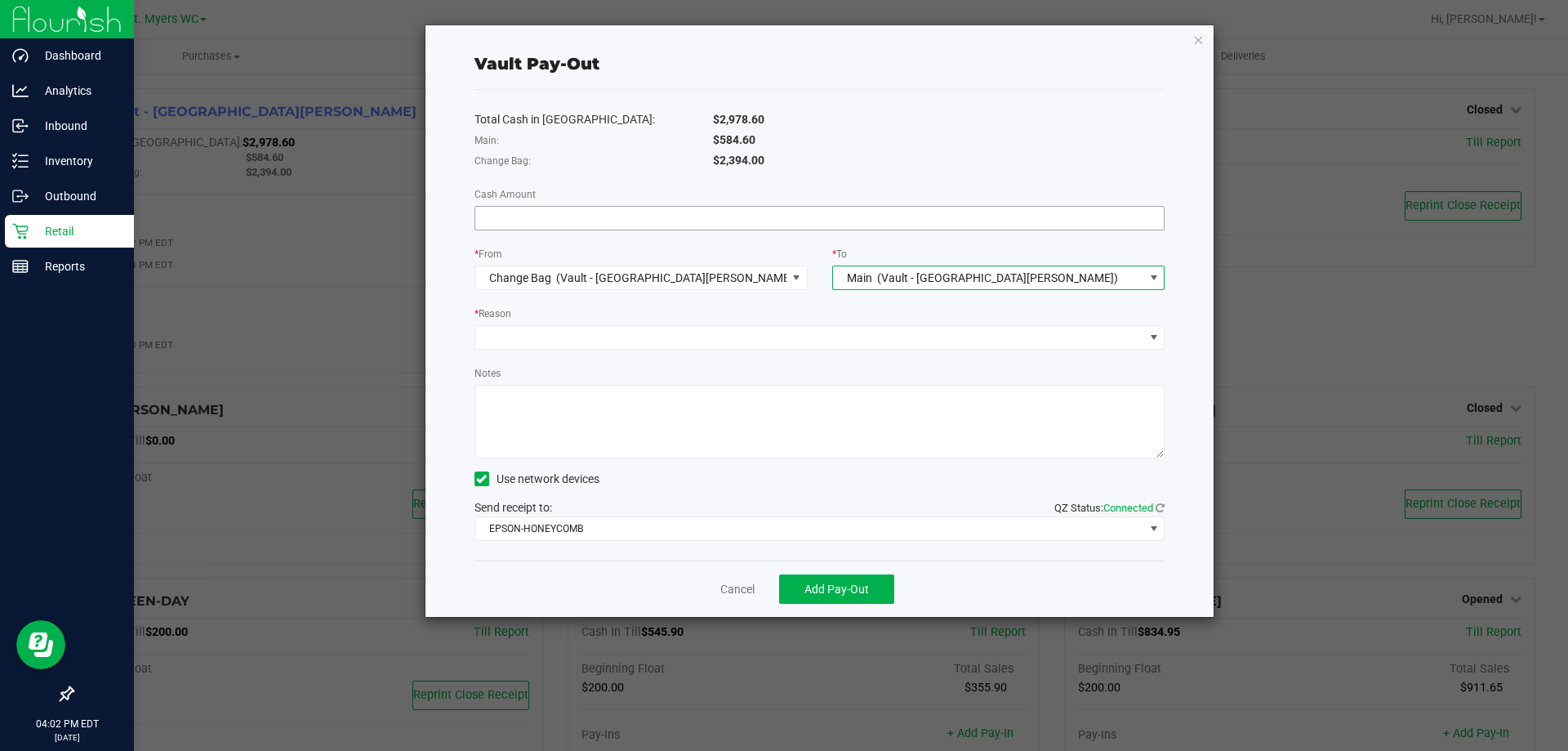
click at [658, 207] on input at bounding box center [820, 218] width 690 height 23
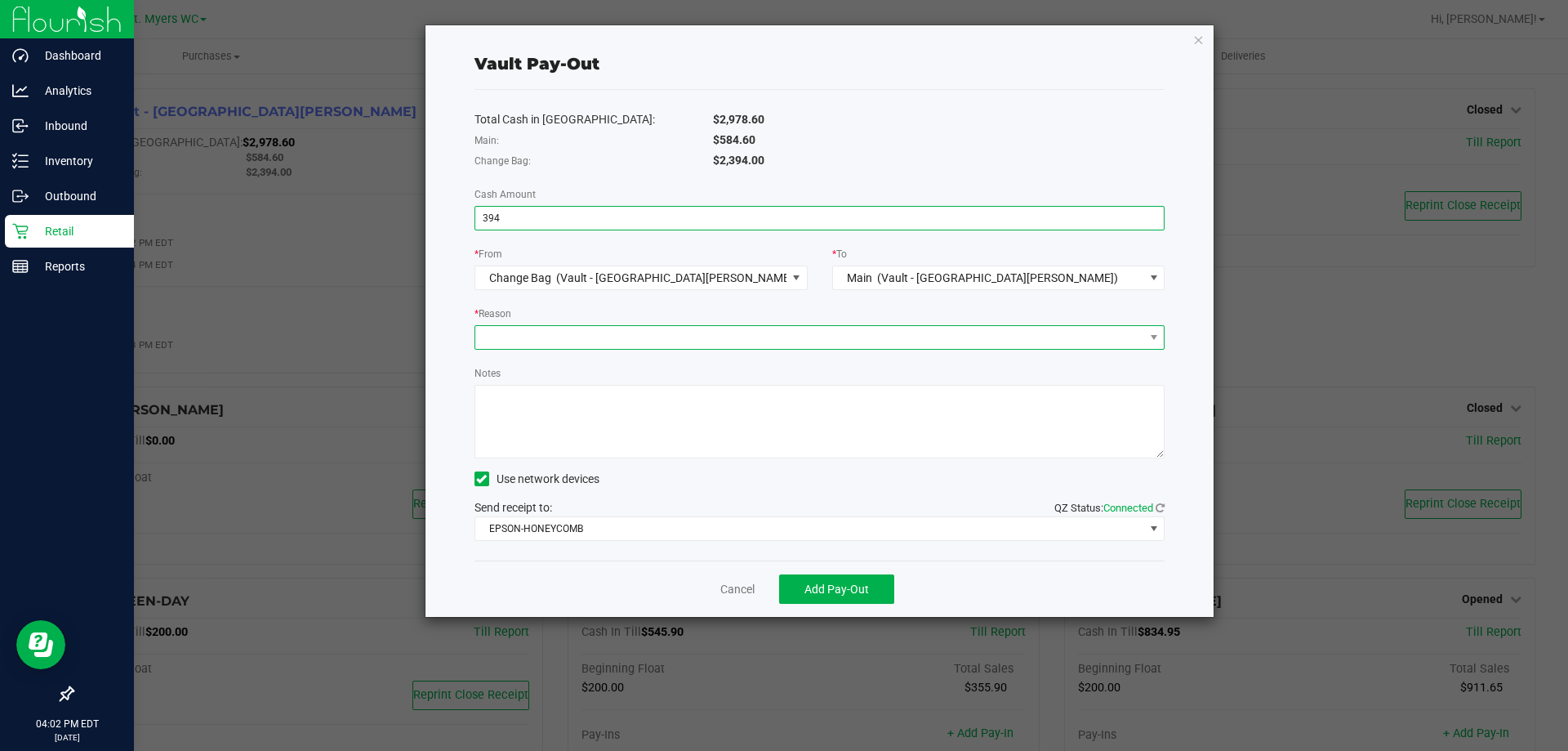
type input "$394.00"
click at [525, 346] on span at bounding box center [810, 338] width 669 height 23
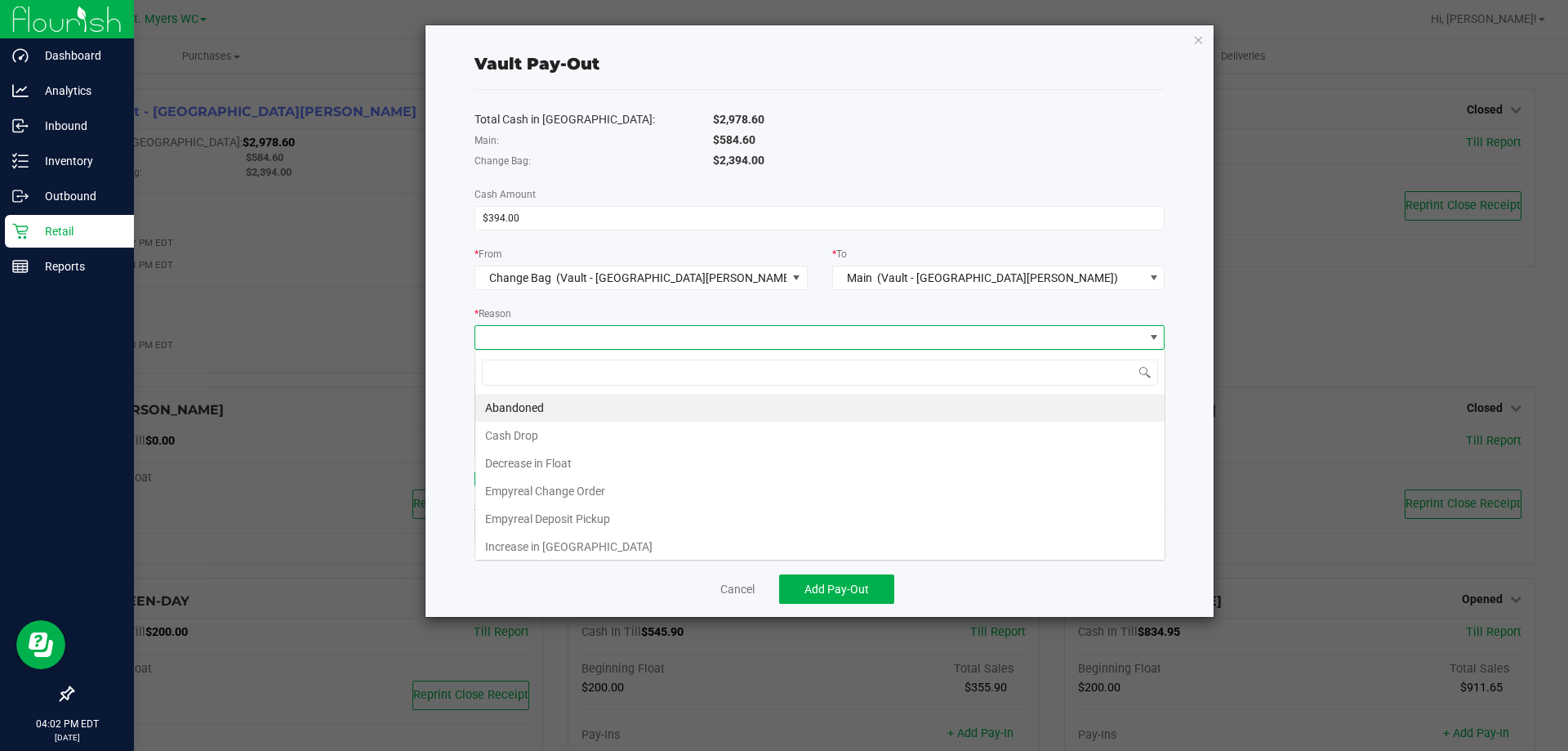
scroll to position [24, 690]
click at [531, 439] on li "Cash Drop" at bounding box center [820, 436] width 690 height 28
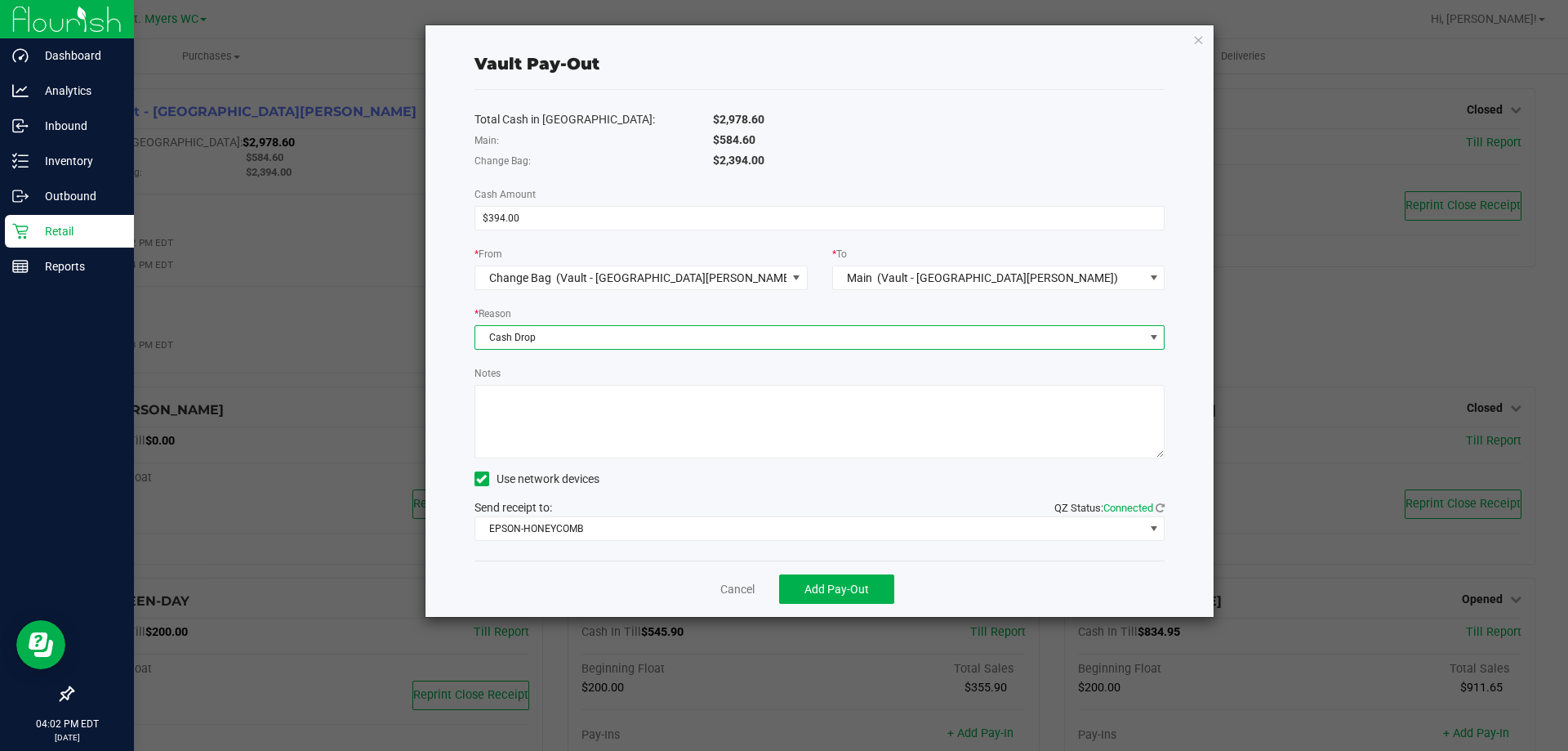
click at [537, 411] on textarea "Notes" at bounding box center [819, 422] width 691 height 73
type textarea "d"
type textarea "wrong vault"
click at [861, 581] on button "Add Pay-Out" at bounding box center [836, 589] width 115 height 29
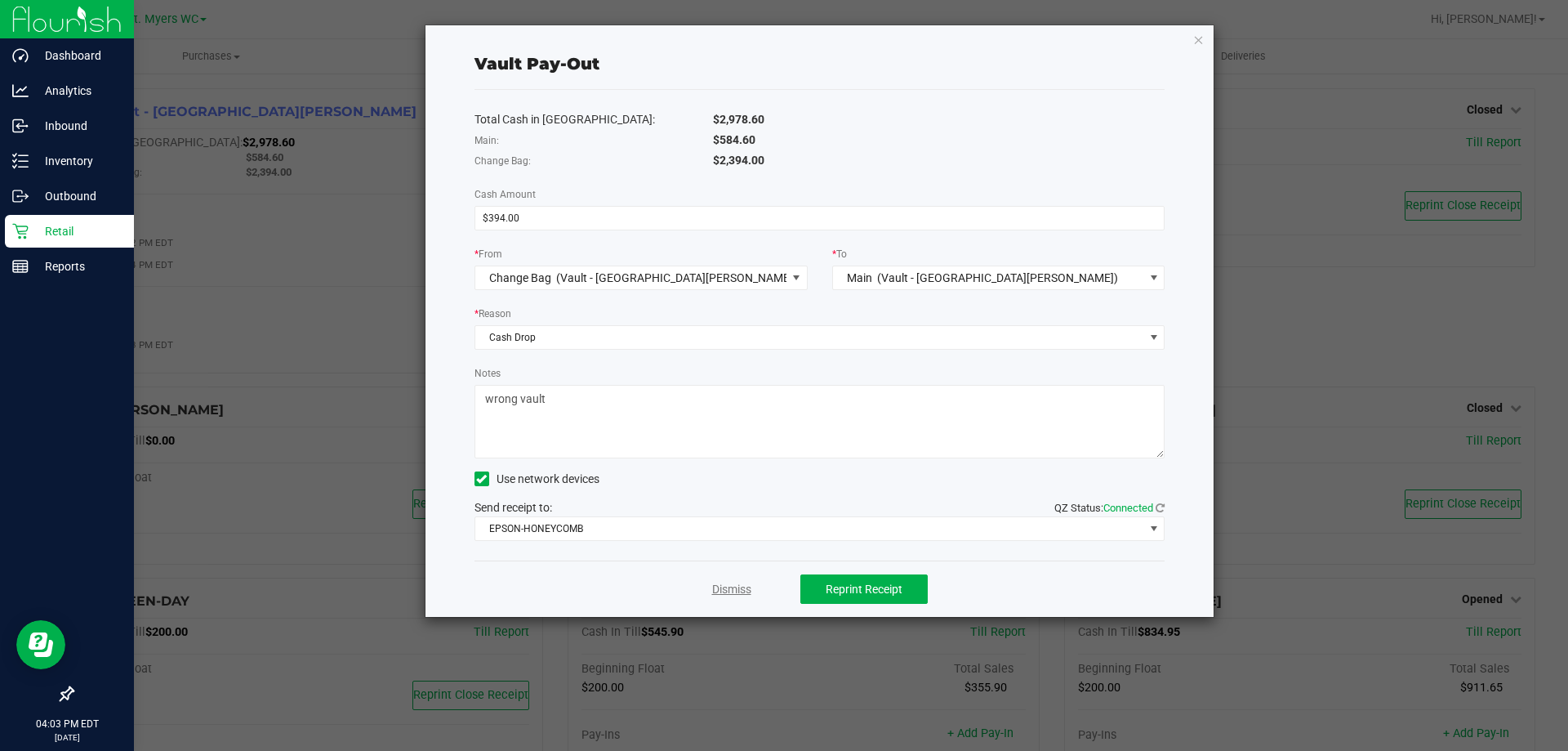
click at [718, 589] on link "Dismiss" at bounding box center [732, 590] width 39 height 17
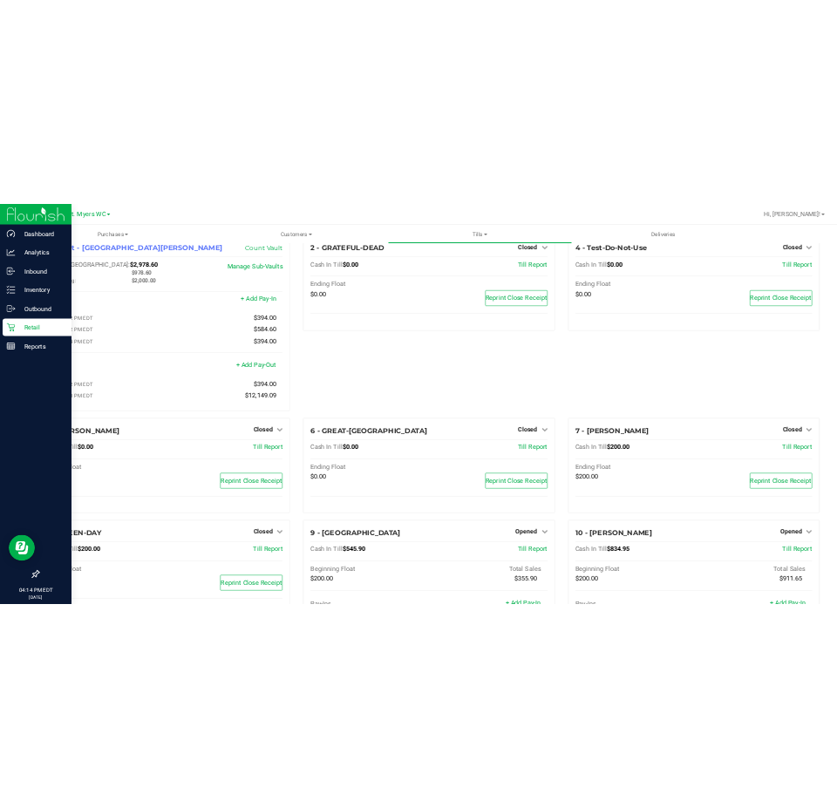
scroll to position [0, 0]
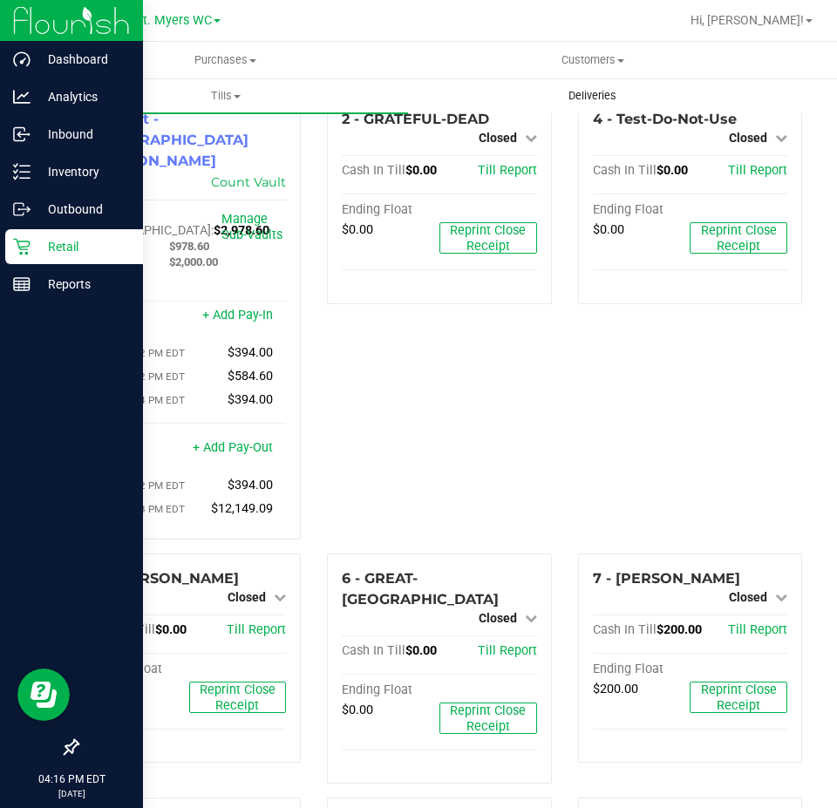
click at [585, 91] on span "Deliveries" at bounding box center [592, 96] width 95 height 16
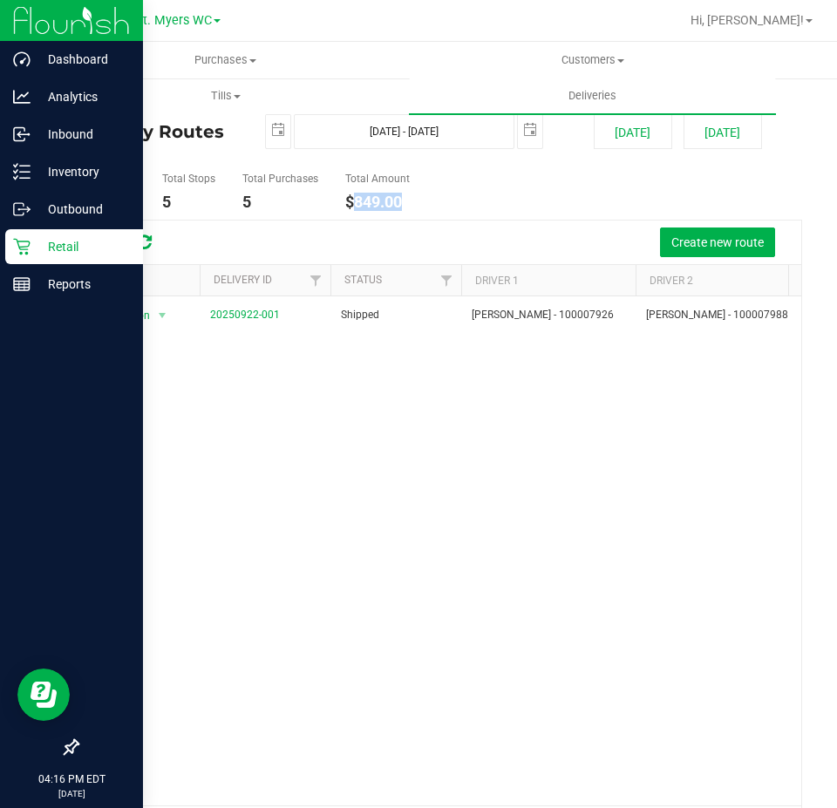
drag, startPoint x: 412, startPoint y: 203, endPoint x: 354, endPoint y: 197, distance: 58.7
click at [354, 197] on ul "Total Routes 1 Total Stops 5 Total Purchases 5 Total Amount $849.00" at bounding box center [436, 192] width 729 height 55
copy h4 "849.00"
click at [234, 564] on div "Action Action View Delivery 20250922-001 Shipped [PERSON_NAME] - 100007926 [PER…" at bounding box center [439, 550] width 723 height 509
click at [226, 87] on uib-tab-heading "Tills Manage tills Reconcile e-payments" at bounding box center [225, 95] width 365 height 35
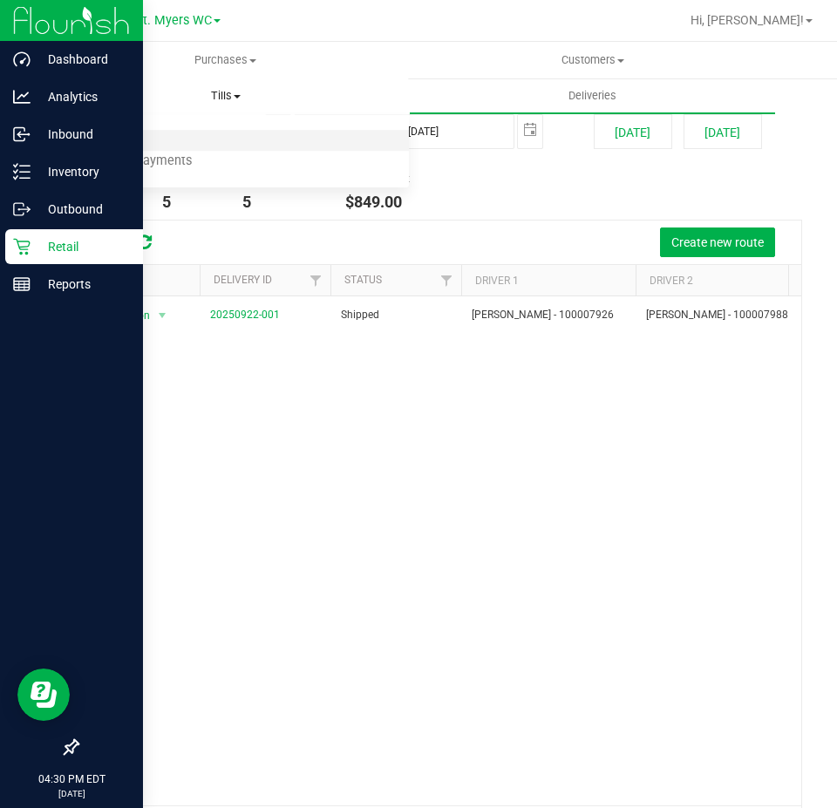
click at [177, 138] on li "Manage tills" at bounding box center [225, 141] width 367 height 21
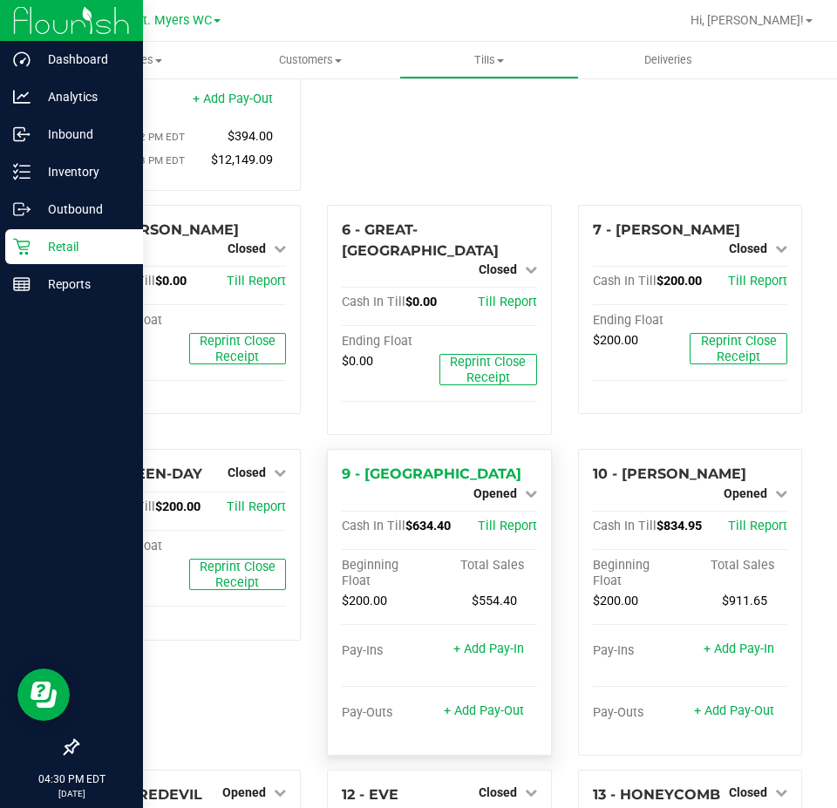
scroll to position [532, 0]
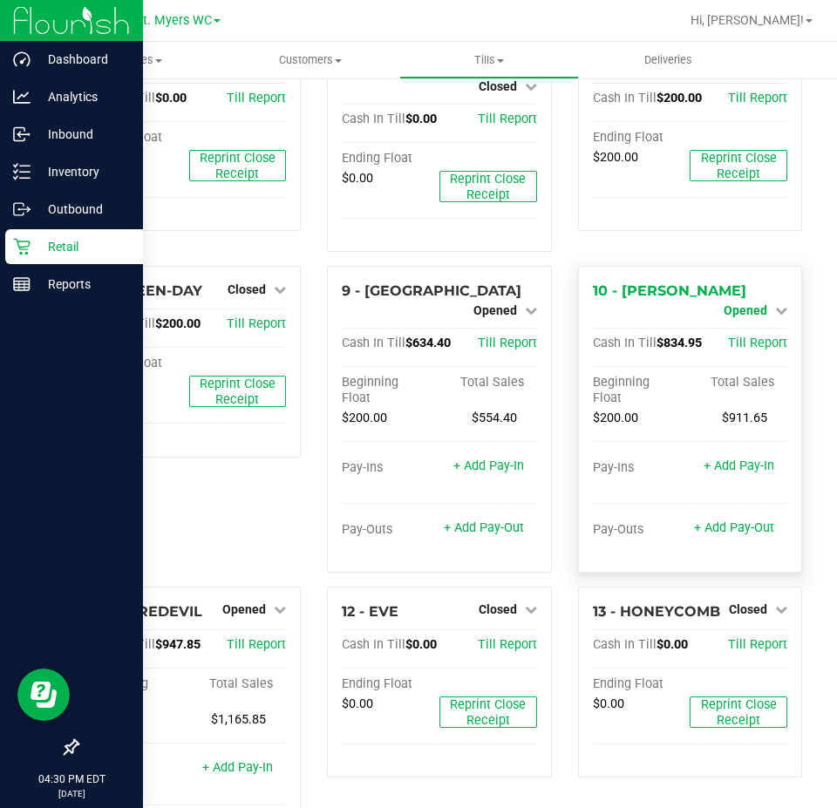
click at [747, 303] on span "Opened" at bounding box center [745, 310] width 44 height 14
click at [745, 318] on link "Close Till" at bounding box center [746, 325] width 47 height 14
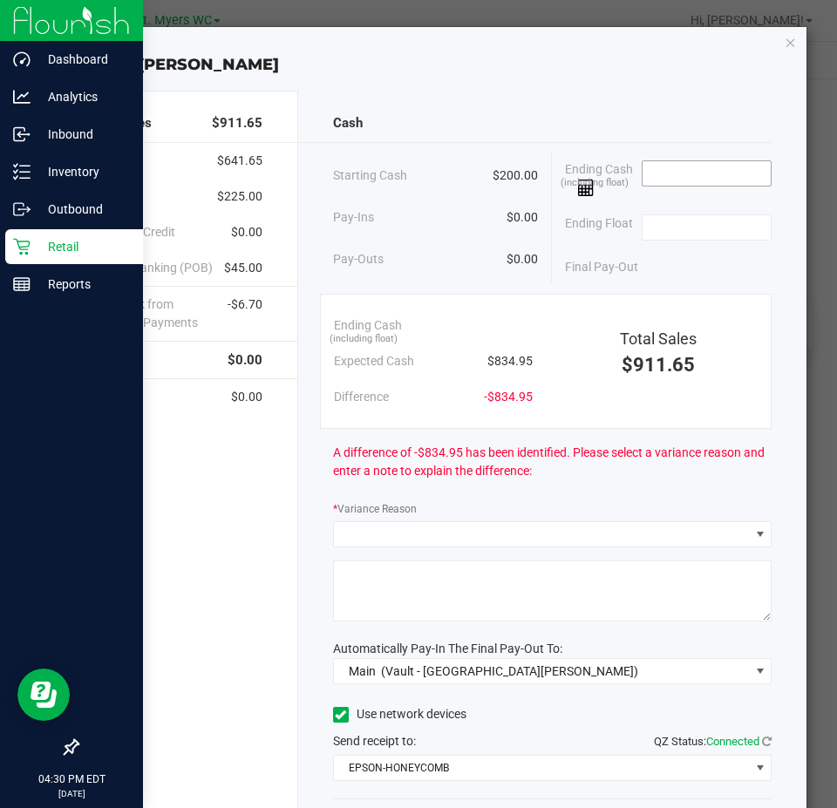
click at [673, 173] on input at bounding box center [706, 173] width 128 height 24
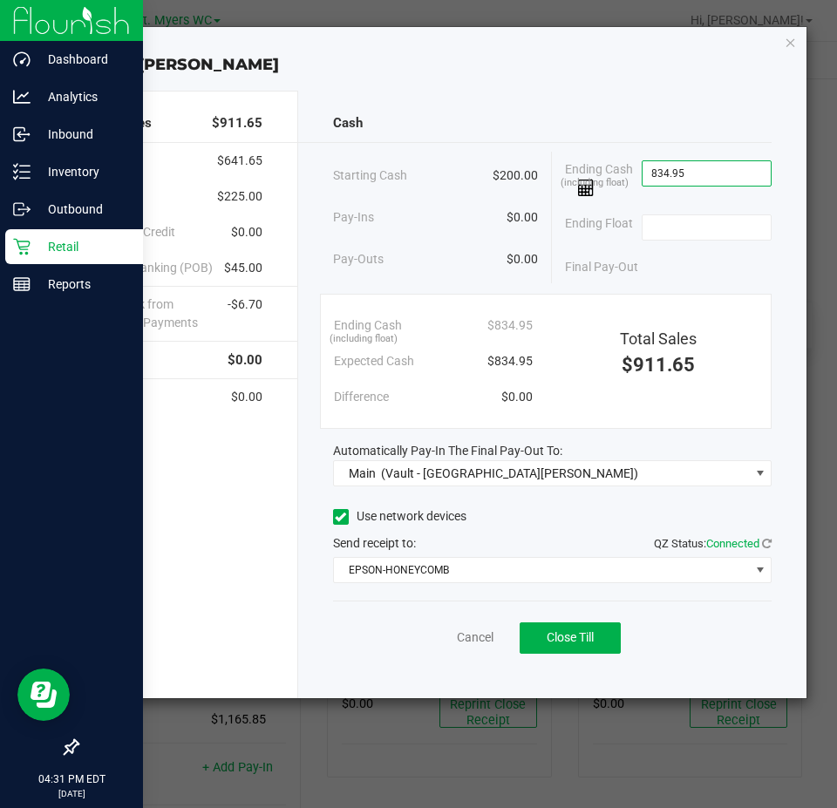
type input "$834.95"
click at [689, 207] on div "Ending Float" at bounding box center [668, 228] width 207 height 44
click at [688, 213] on div "Ending Float" at bounding box center [668, 228] width 207 height 44
click at [684, 230] on input at bounding box center [706, 227] width 128 height 24
type input "$200.00"
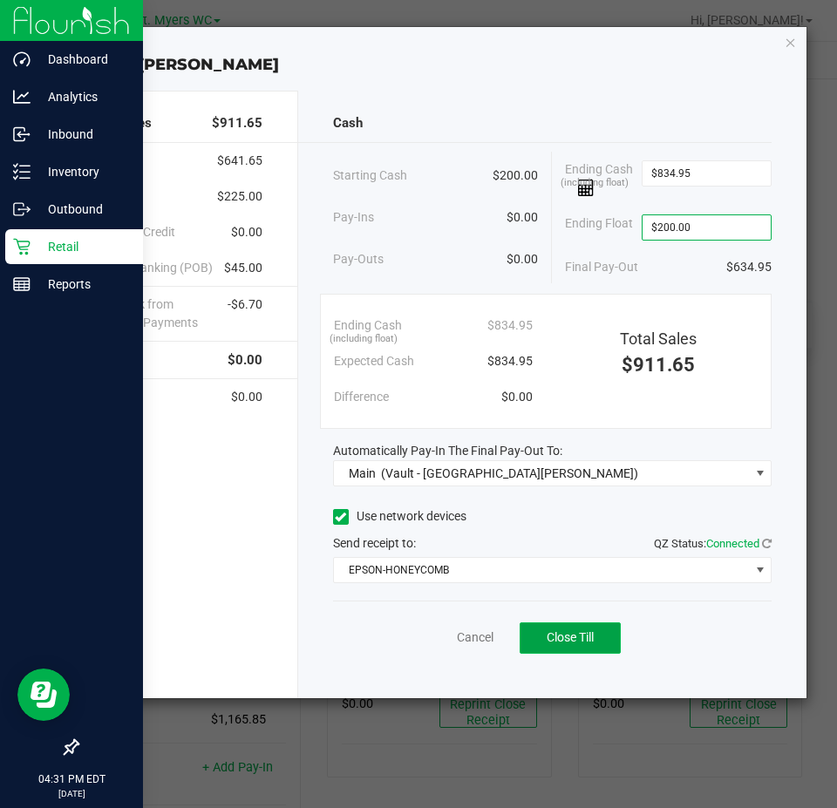
click at [574, 637] on span "Close Till" at bounding box center [569, 637] width 47 height 14
